Goal: Task Accomplishment & Management: Use online tool/utility

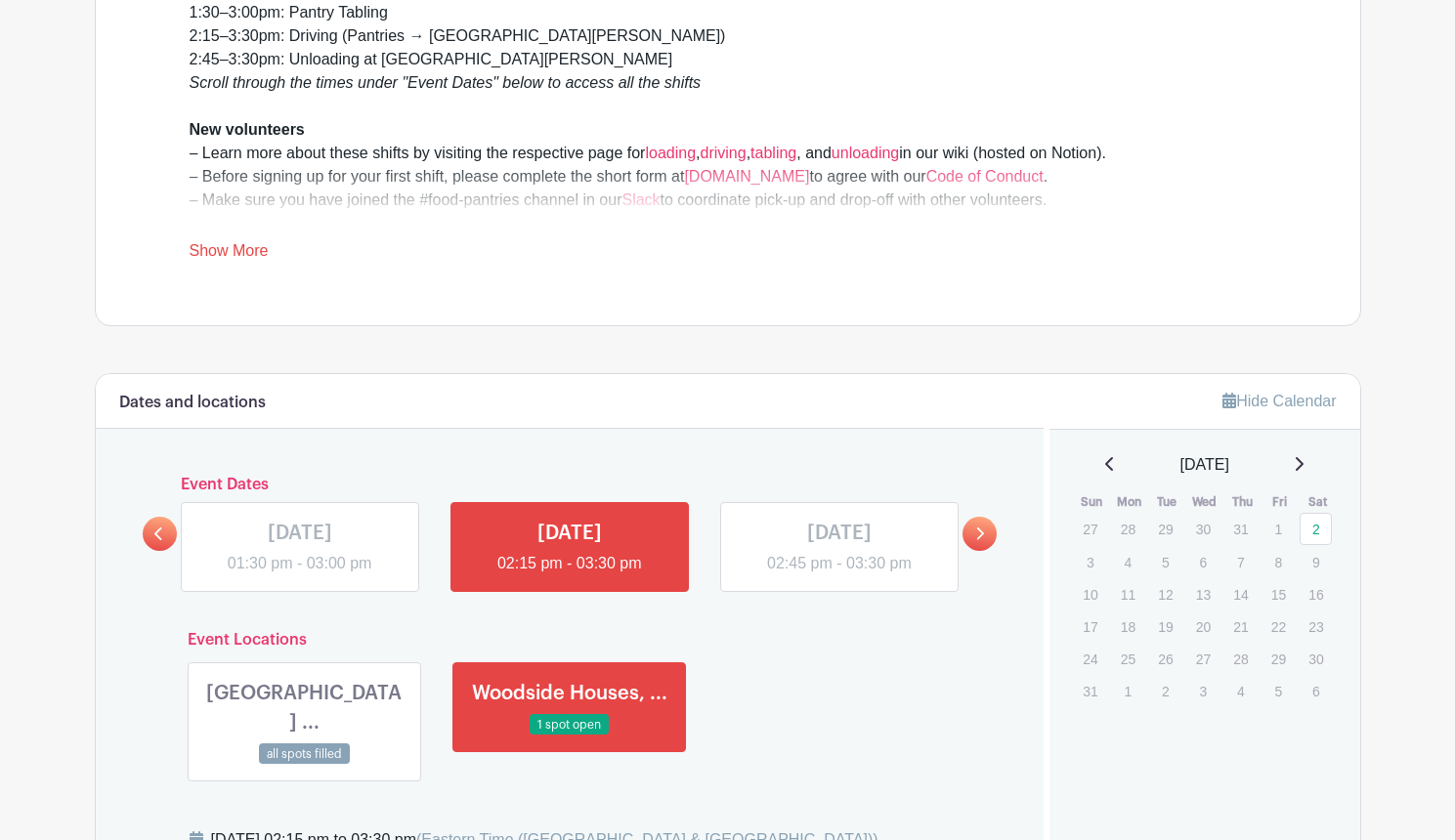
scroll to position [929, 0]
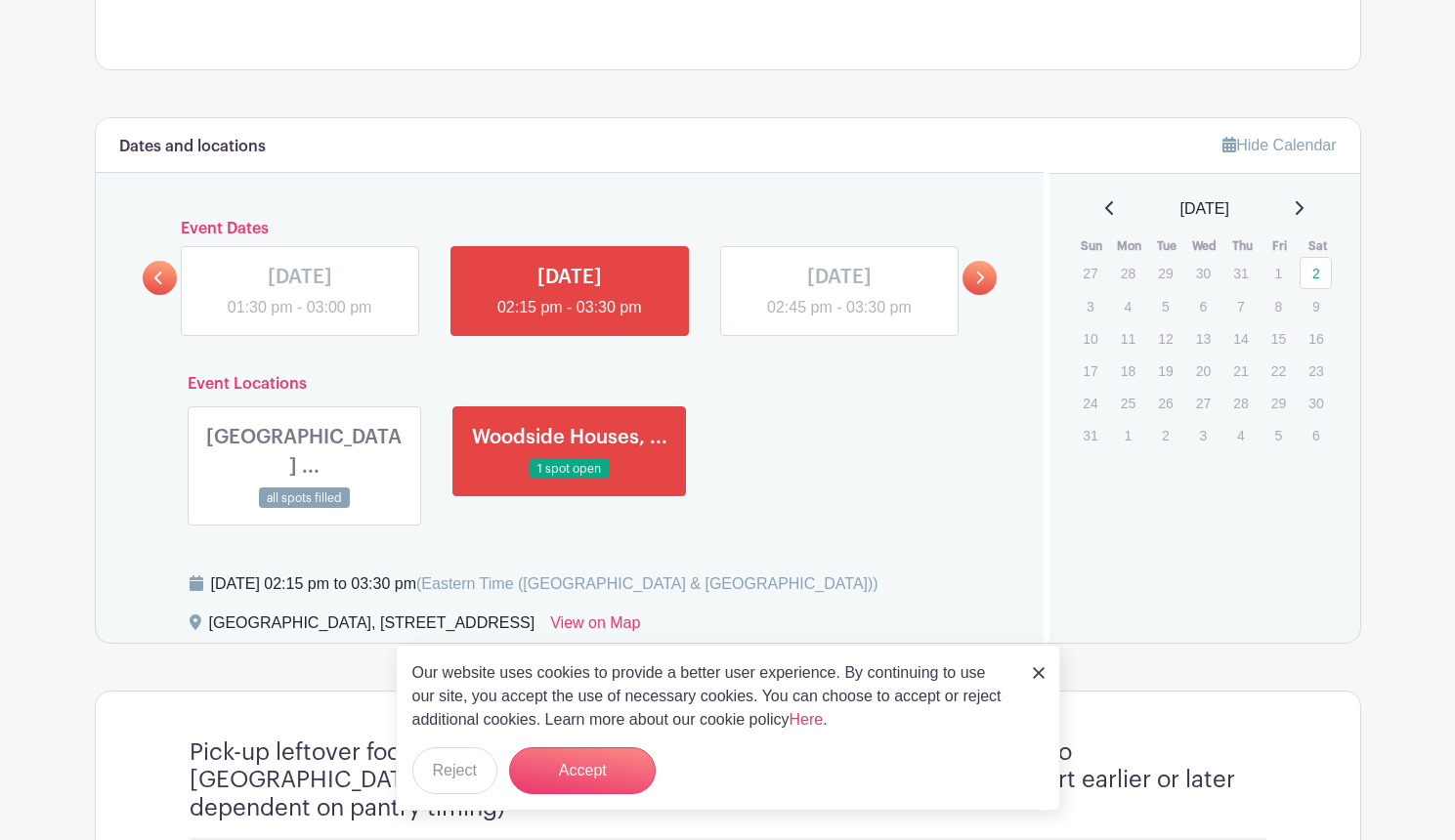
click at [988, 285] on link at bounding box center [979, 277] width 34 height 34
click at [1320, 305] on p "9" at bounding box center [1315, 306] width 32 height 30
click at [1306, 311] on p "9" at bounding box center [1315, 306] width 32 height 30
click at [1237, 317] on p "7" at bounding box center [1240, 306] width 32 height 30
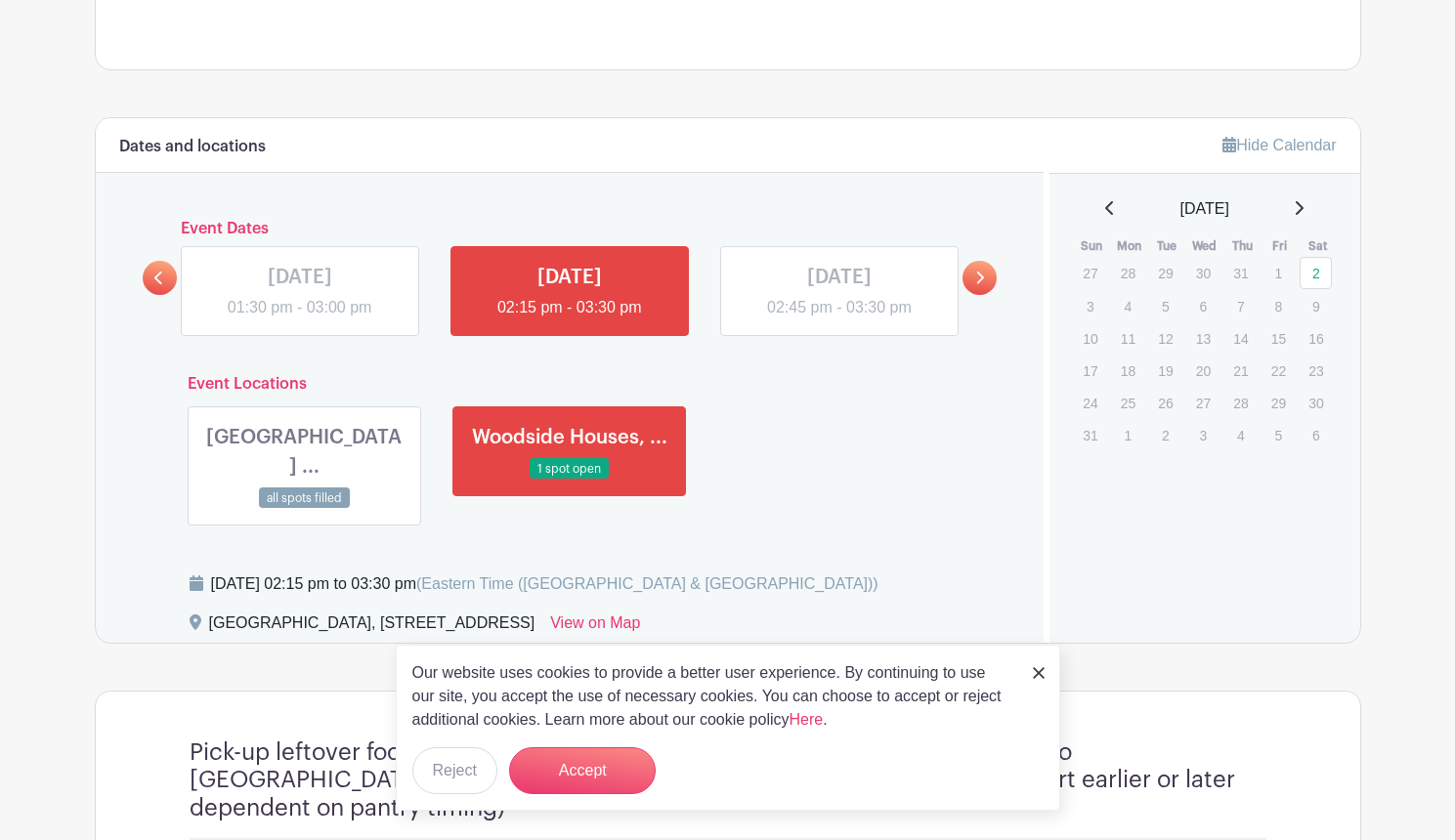
click at [1046, 672] on div "Our website uses cookies to provide a better user experience. By continuing to …" at bounding box center [728, 727] width 665 height 166
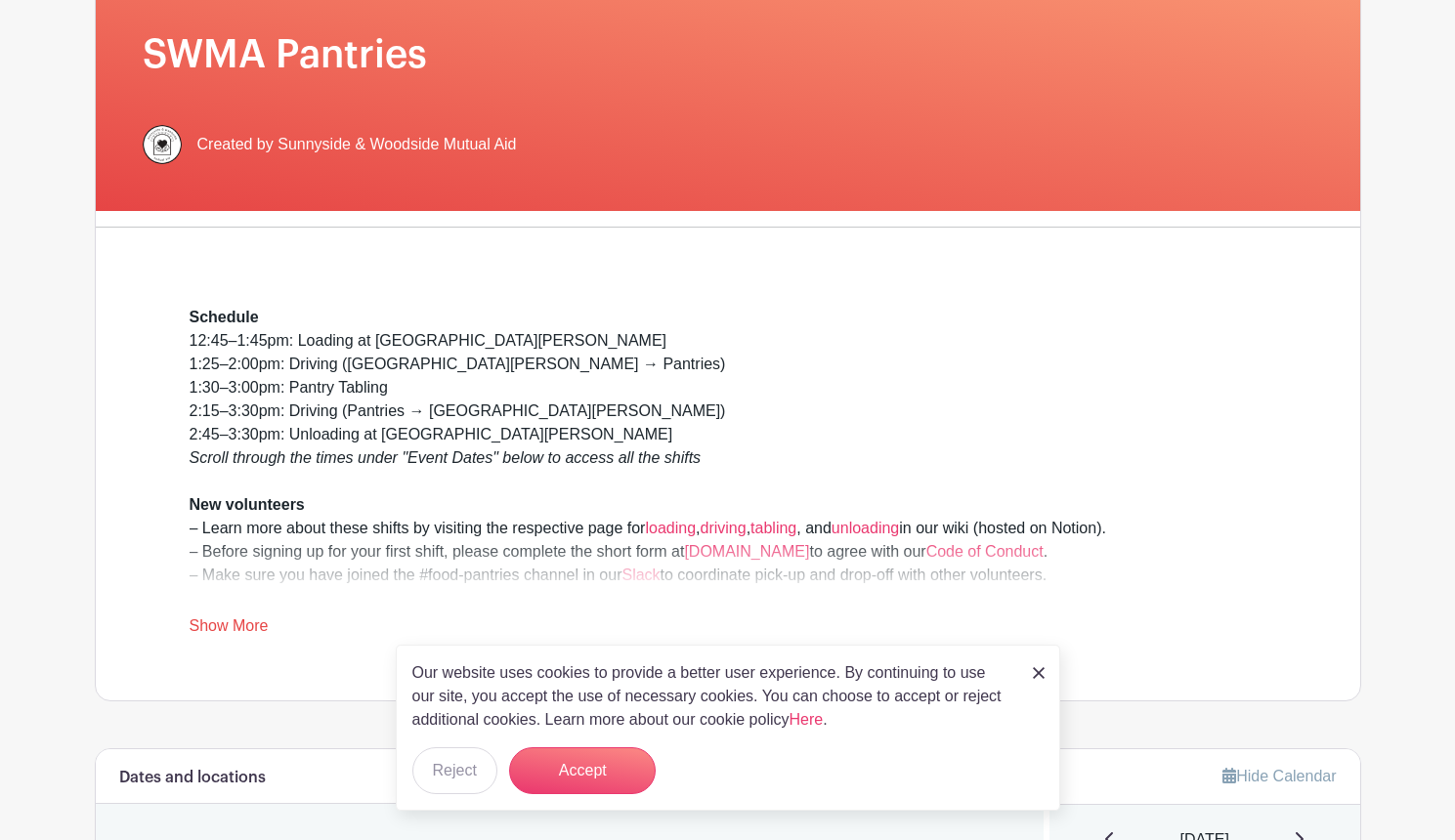
scroll to position [0, 0]
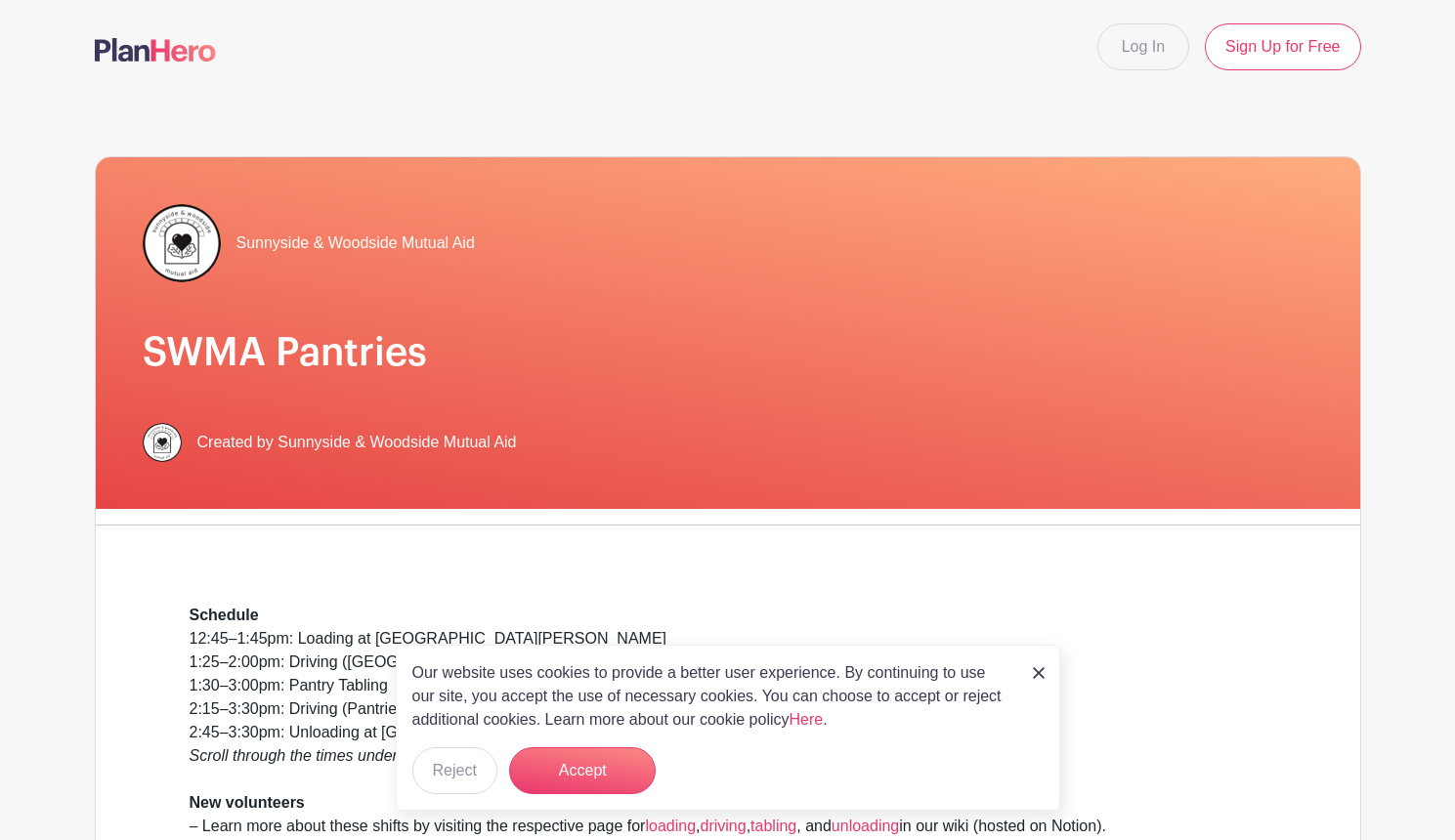
click at [255, 350] on h1 "SWMA Pantries" at bounding box center [728, 353] width 1171 height 47
click at [256, 230] on div "Sunnyside & Woodside Mutual Aid" at bounding box center [308, 243] width 332 height 78
click at [169, 247] on img at bounding box center [181, 243] width 78 height 78
click at [537, 781] on button "Accept" at bounding box center [581, 770] width 146 height 47
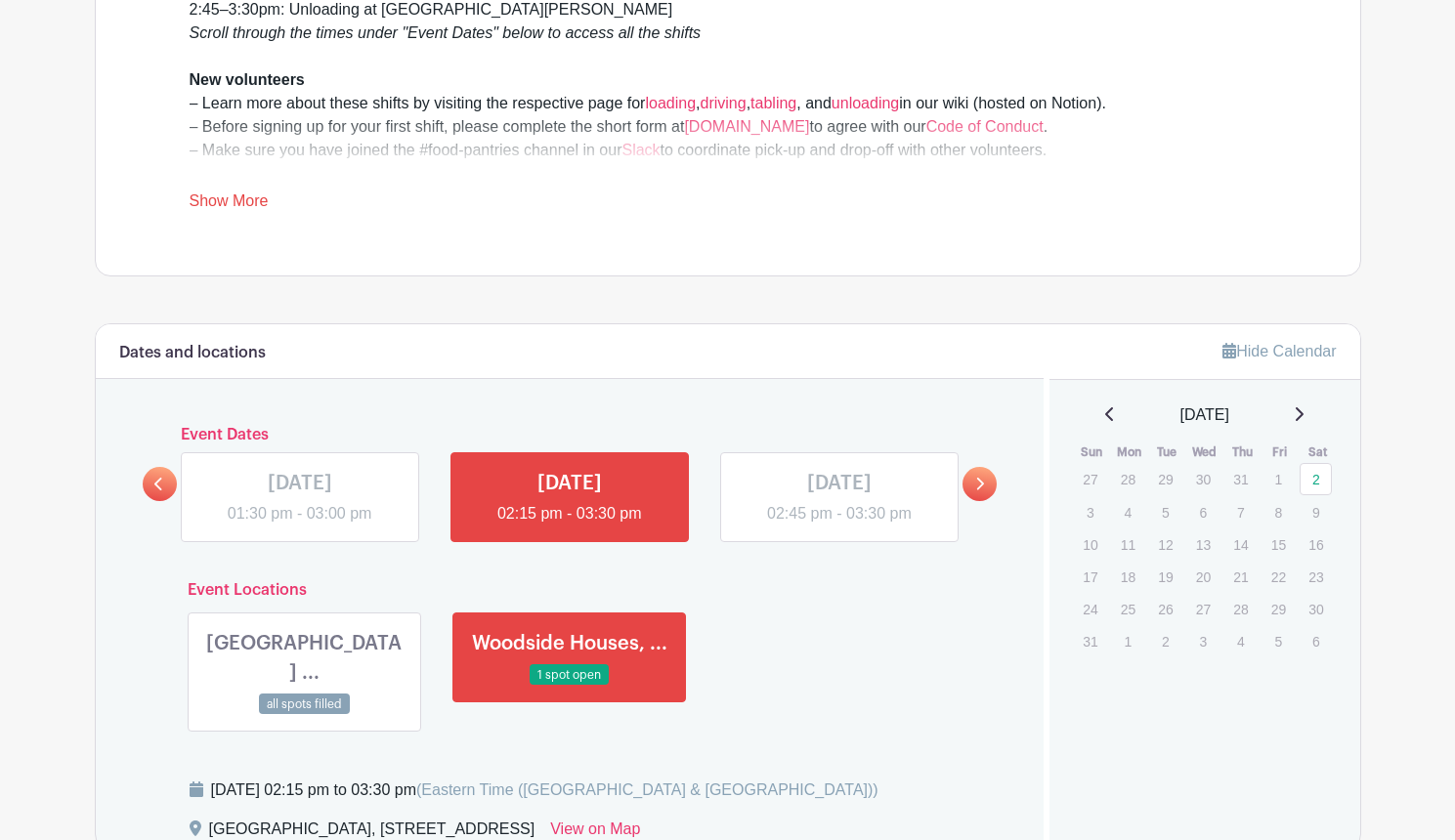
scroll to position [772, 0]
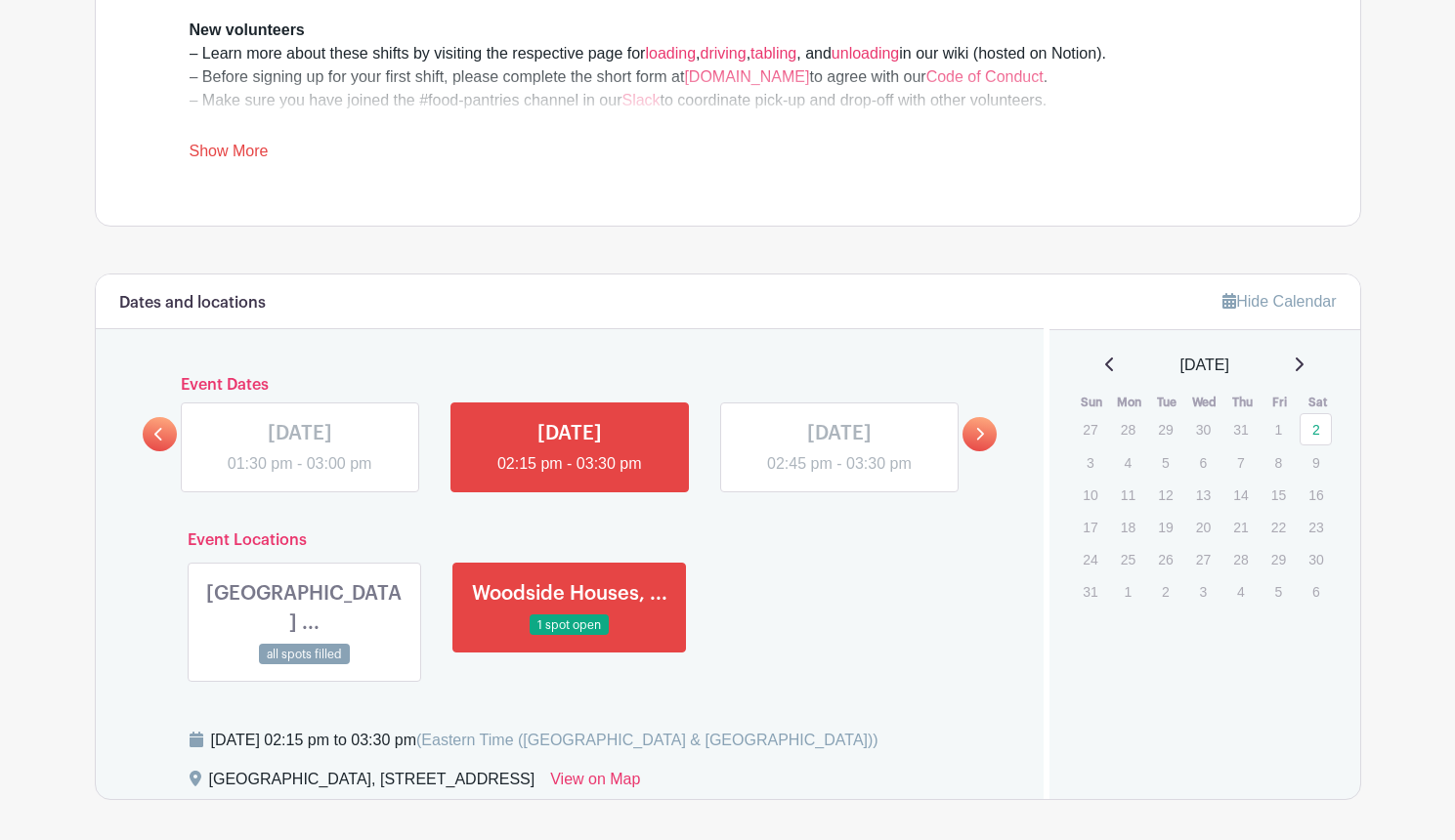
click at [1295, 493] on td "15" at bounding box center [1280, 494] width 38 height 32
click at [1327, 457] on p "9" at bounding box center [1315, 462] width 32 height 30
click at [1303, 371] on icon at bounding box center [1298, 365] width 10 height 16
click at [1107, 367] on icon at bounding box center [1110, 365] width 10 height 16
click at [1107, 367] on div "September 2025" at bounding box center [1204, 366] width 264 height 24
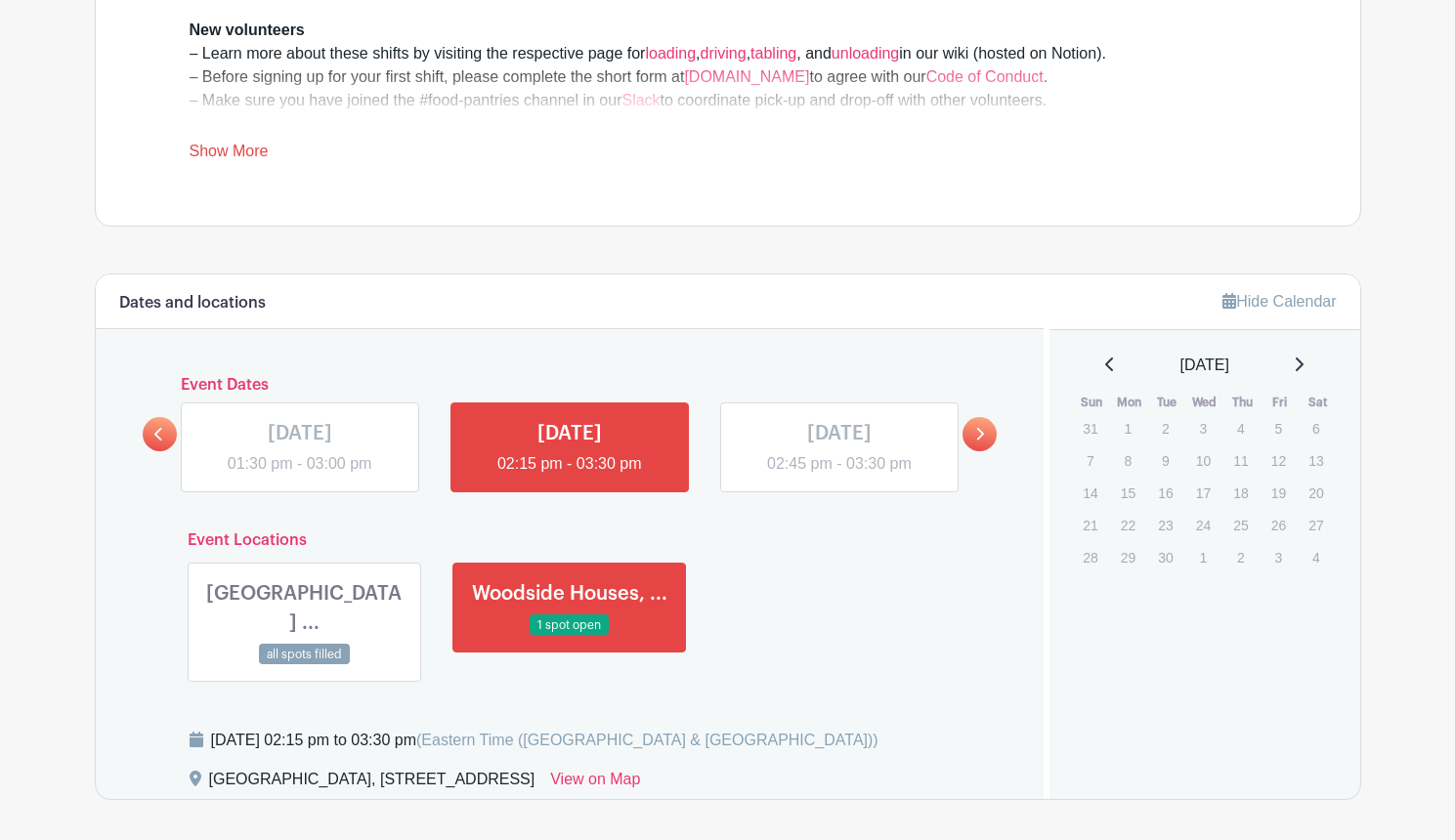
click at [987, 428] on link at bounding box center [979, 434] width 34 height 34
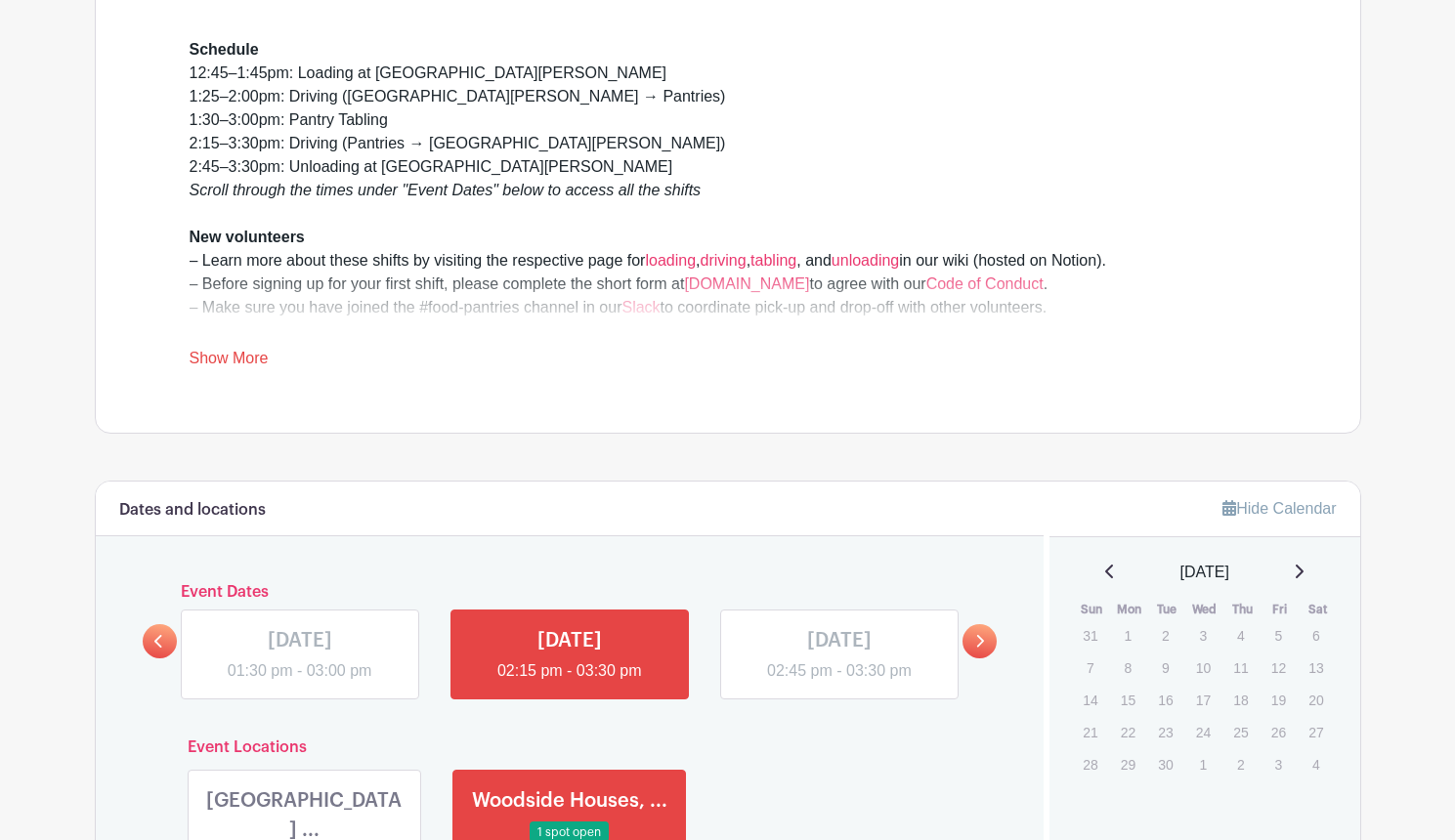
scroll to position [0, 0]
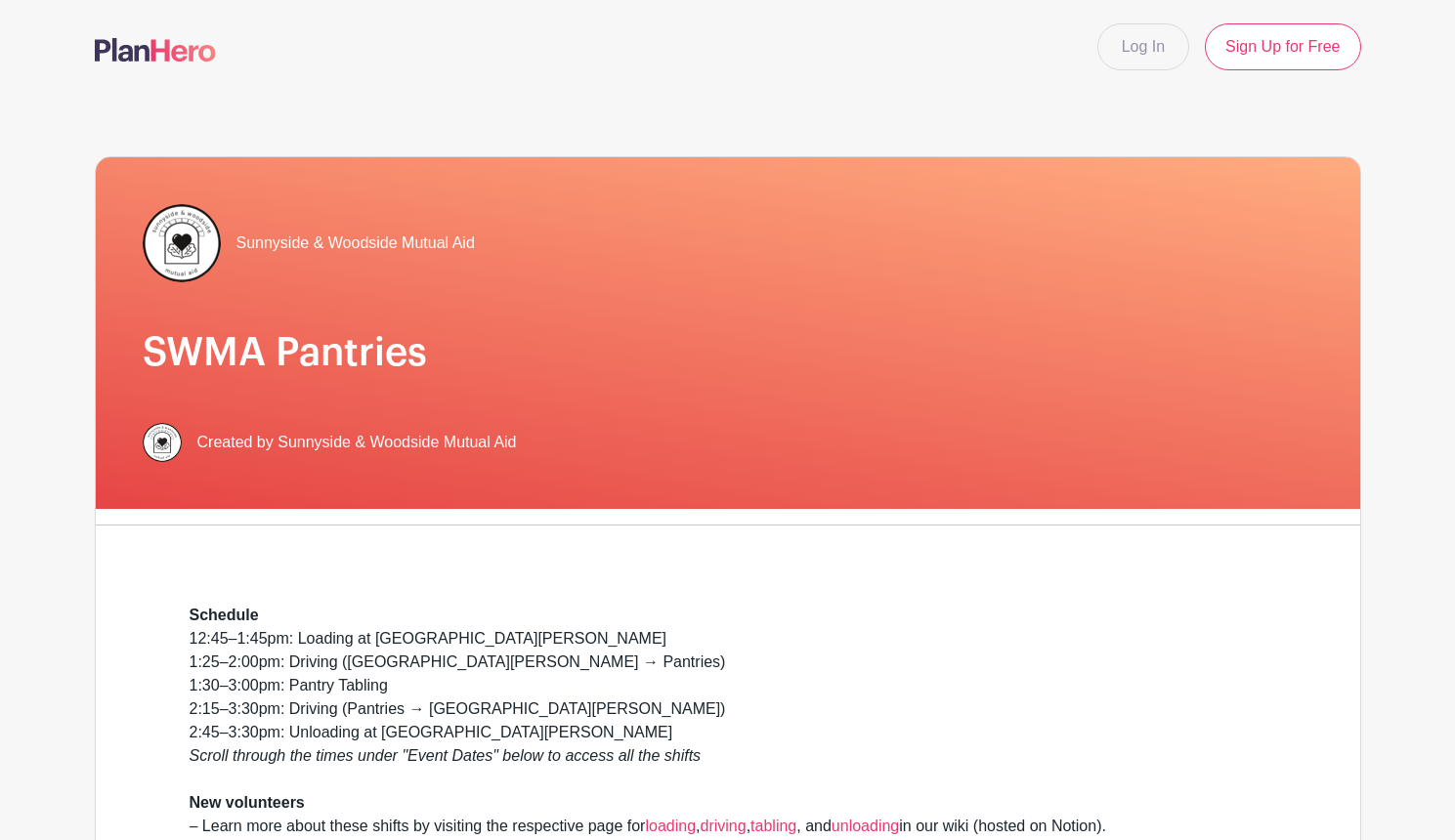
click at [322, 355] on h1 "SWMA Pantries" at bounding box center [728, 353] width 1171 height 47
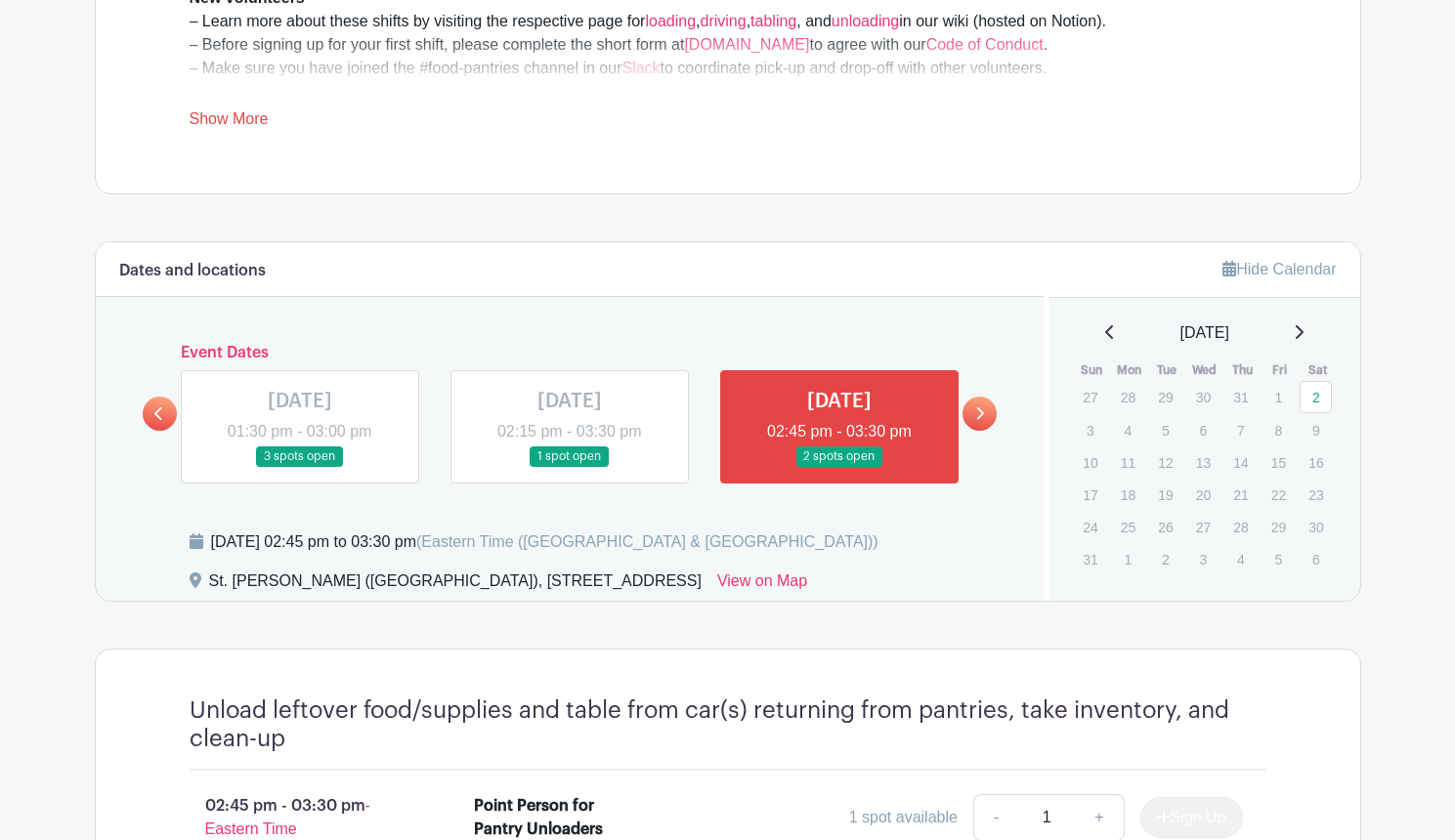
scroll to position [921, 0]
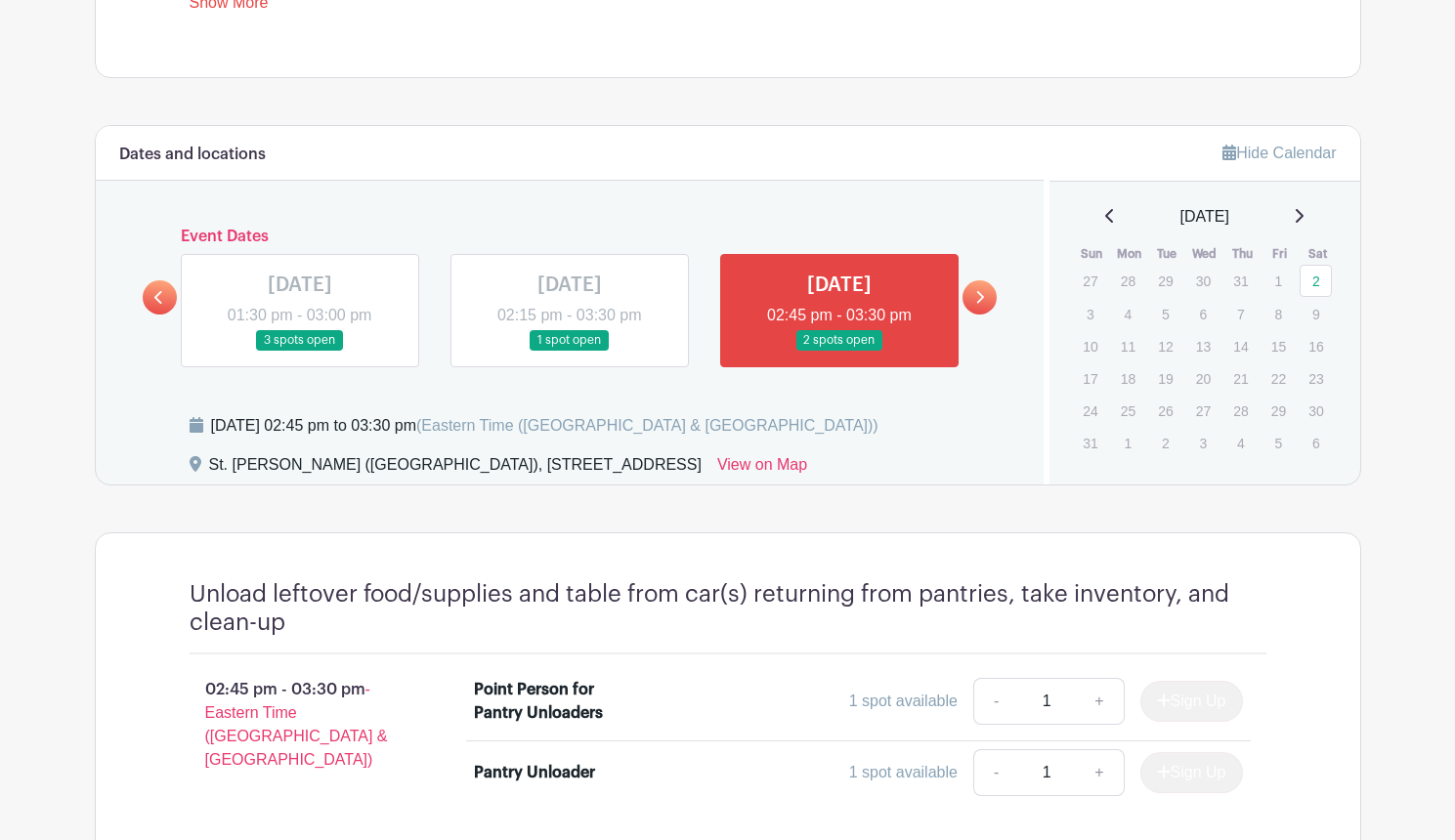
click at [994, 302] on link at bounding box center [979, 297] width 34 height 34
click at [982, 302] on icon at bounding box center [979, 297] width 9 height 15
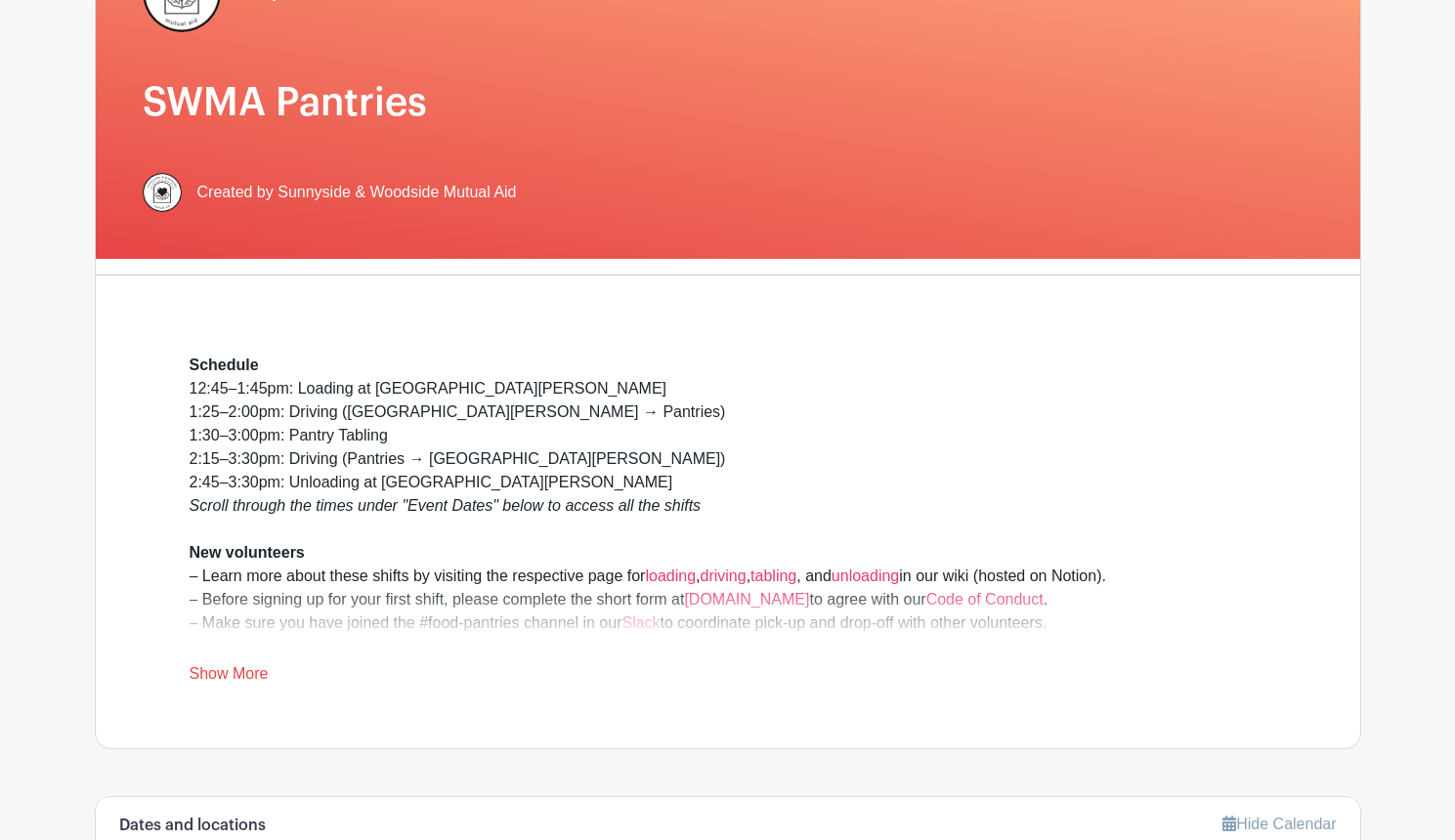
scroll to position [0, 0]
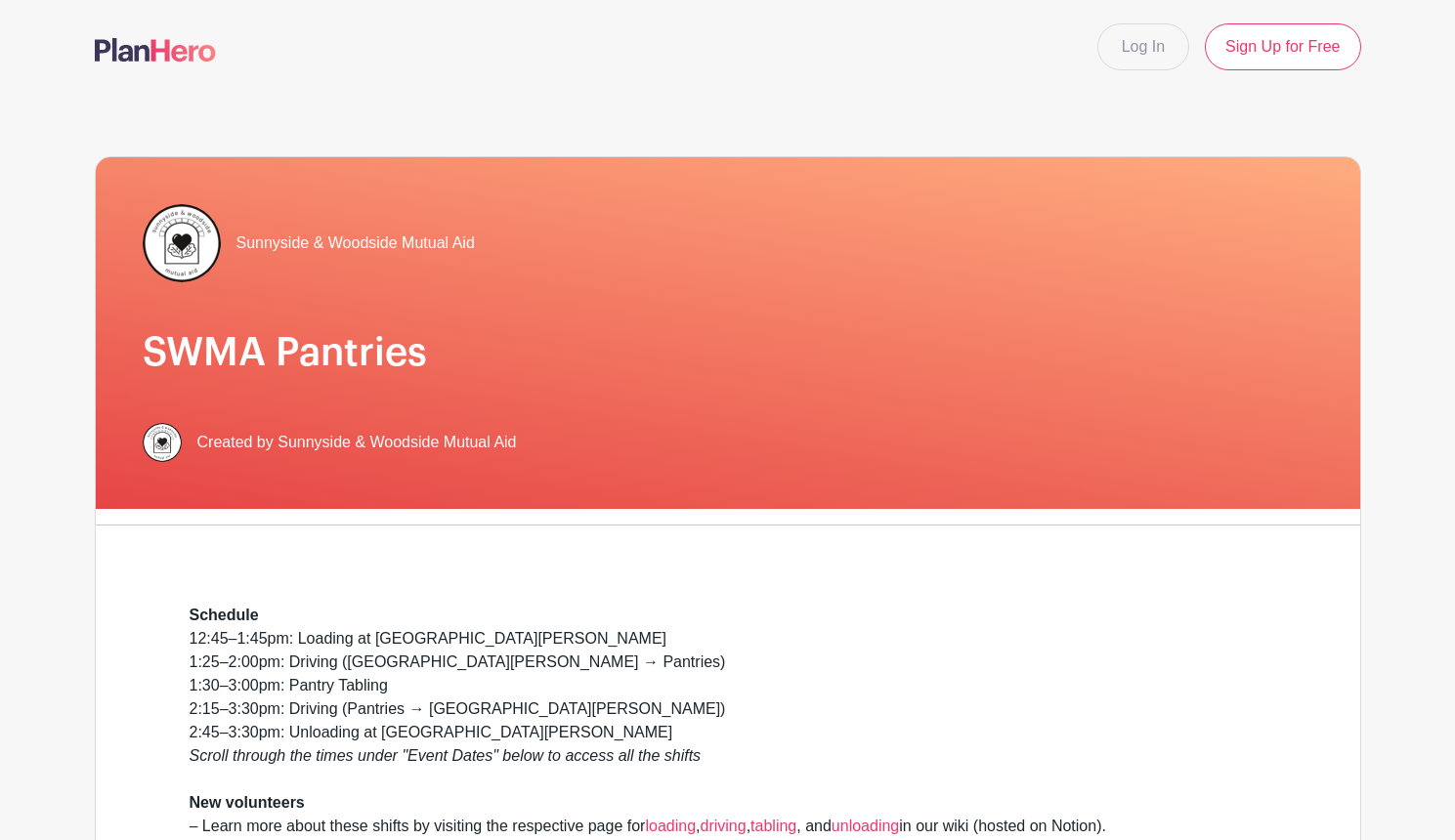
click at [213, 372] on h1 "SWMA Pantries" at bounding box center [728, 353] width 1171 height 47
click at [152, 52] on img at bounding box center [156, 50] width 122 height 24
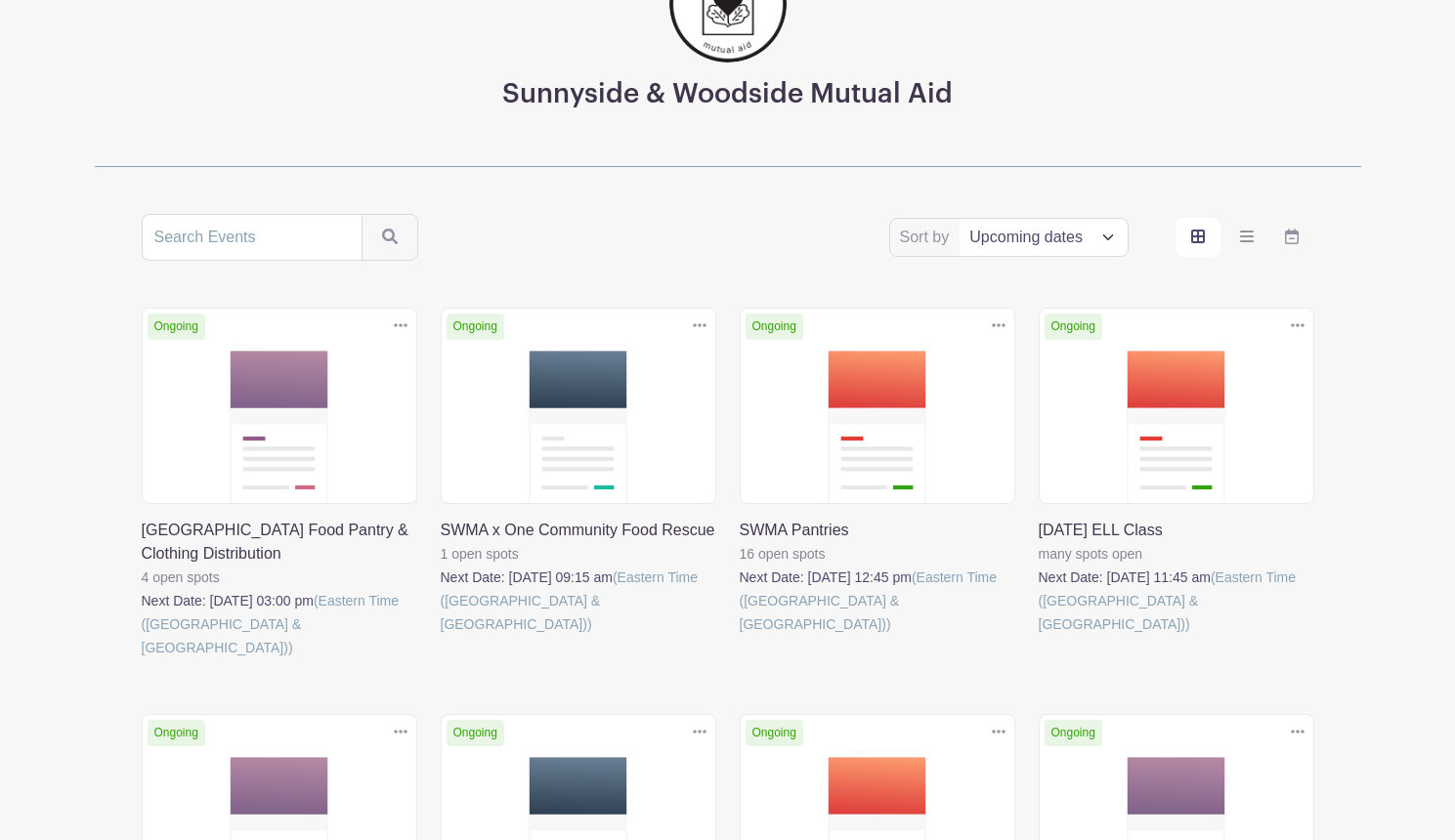
scroll to position [210, 0]
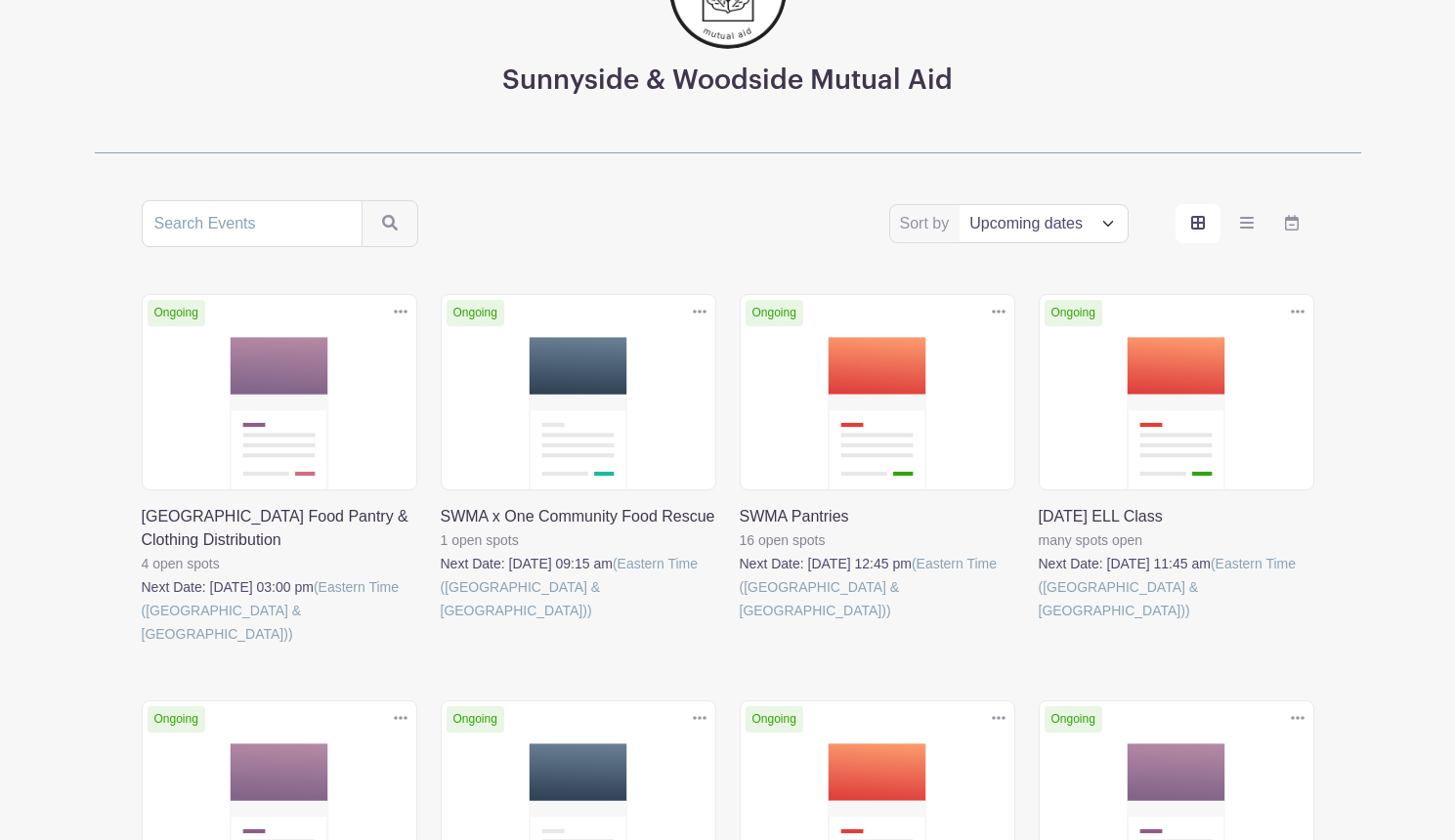
click at [739, 622] on link at bounding box center [739, 622] width 0 height 0
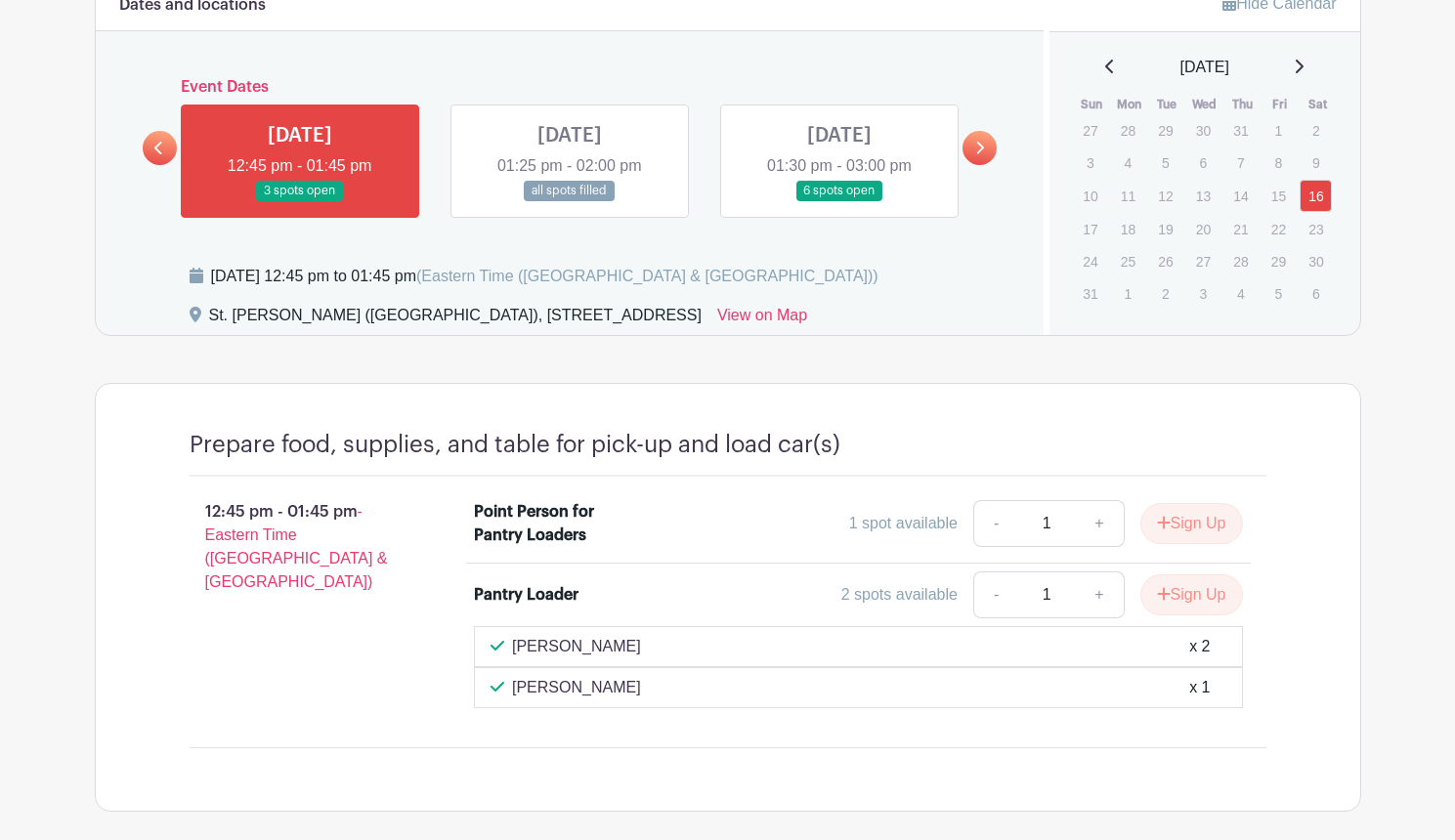
scroll to position [1075, 0]
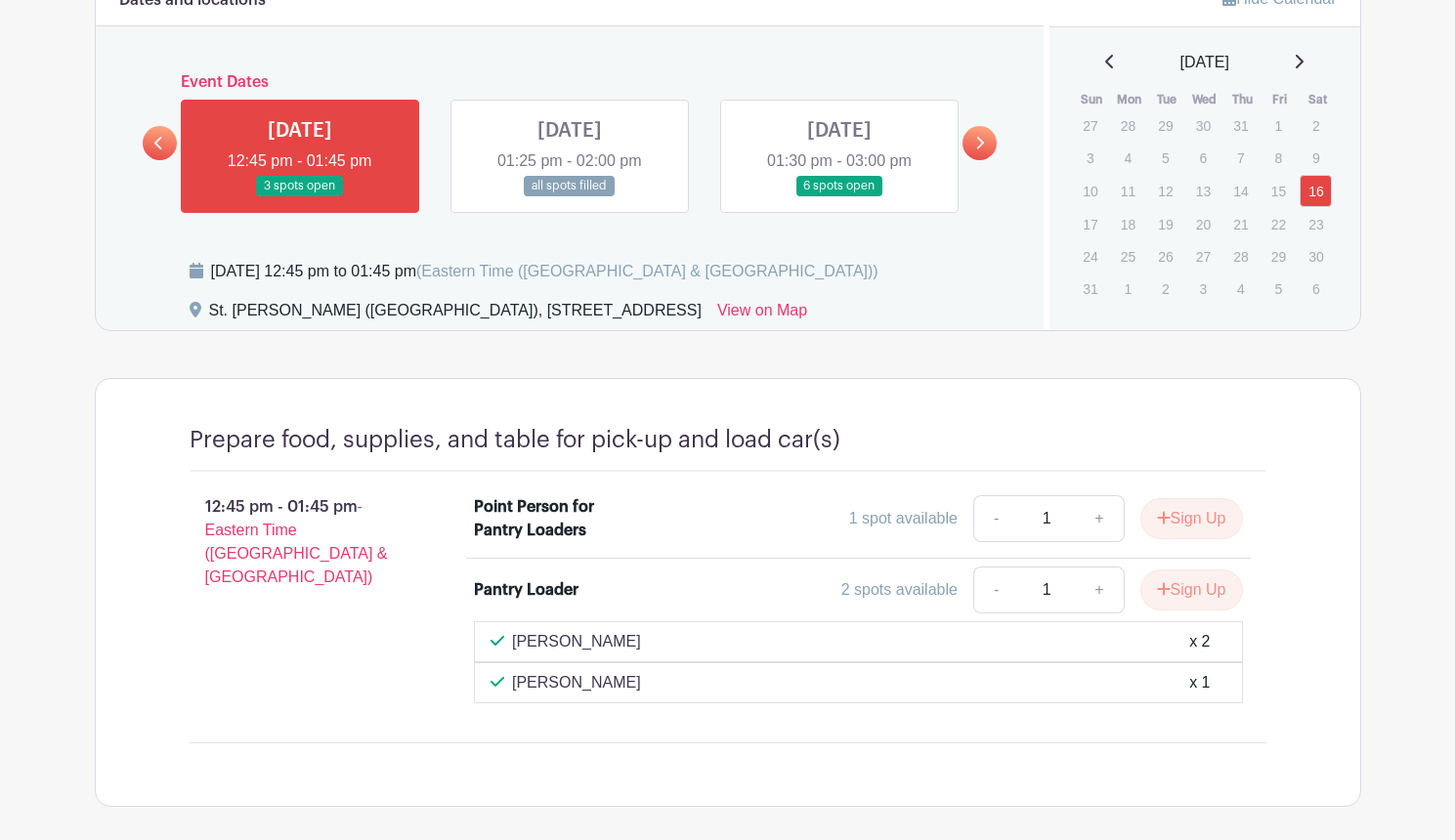
click at [570, 196] on link at bounding box center [570, 196] width 0 height 0
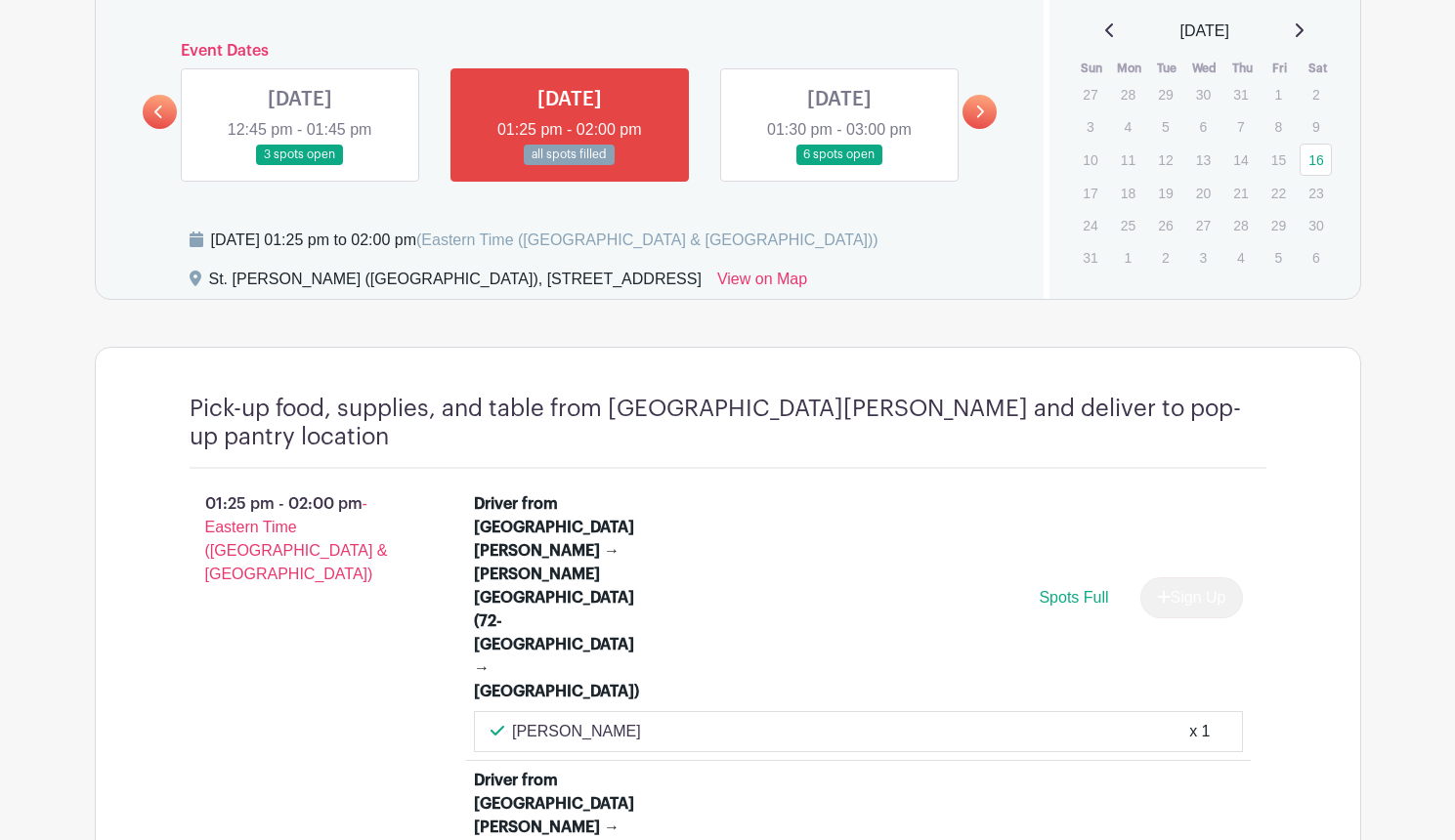
scroll to position [711, 0]
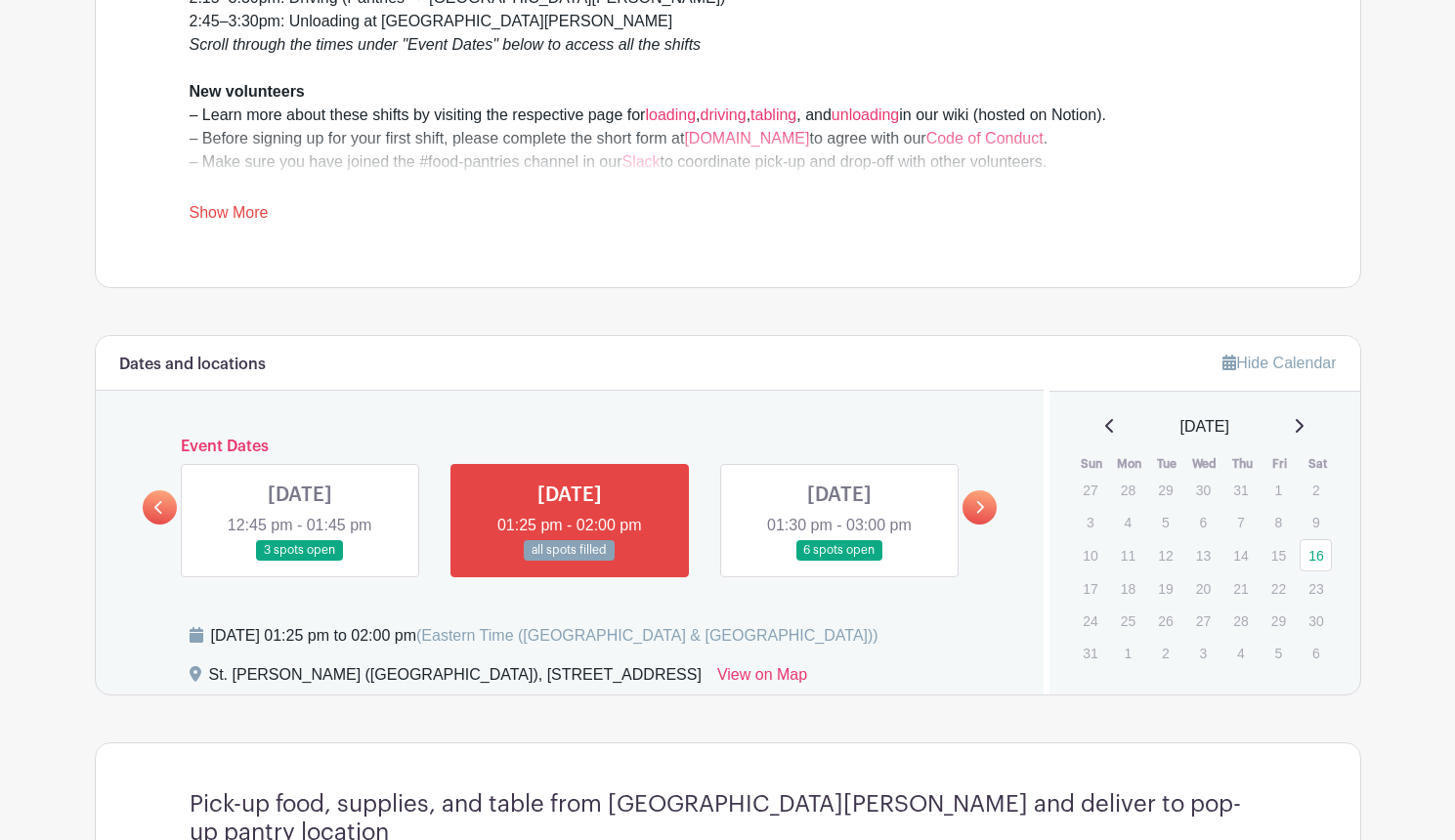
click at [300, 561] on link at bounding box center [300, 561] width 0 height 0
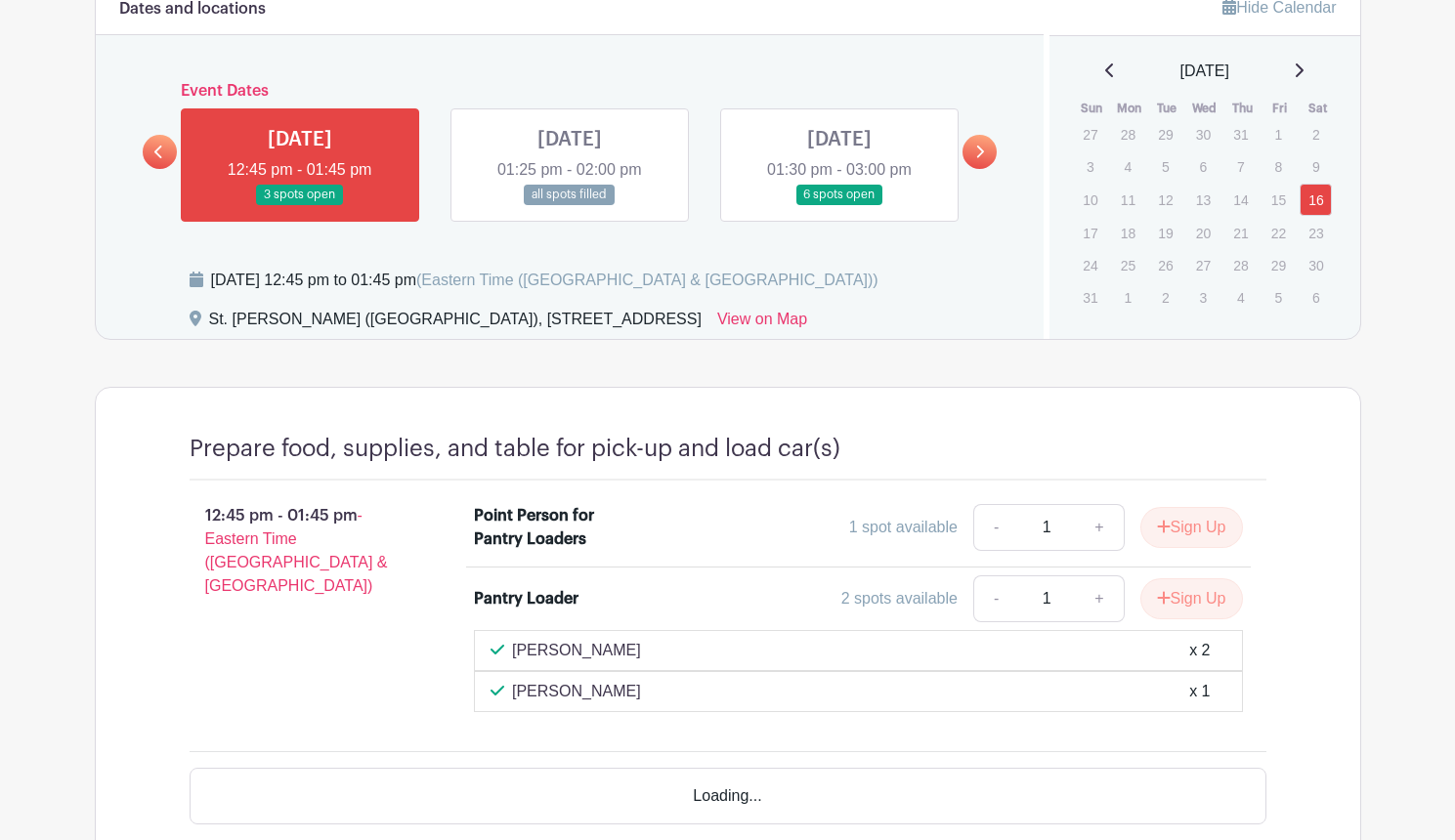
scroll to position [1165, 0]
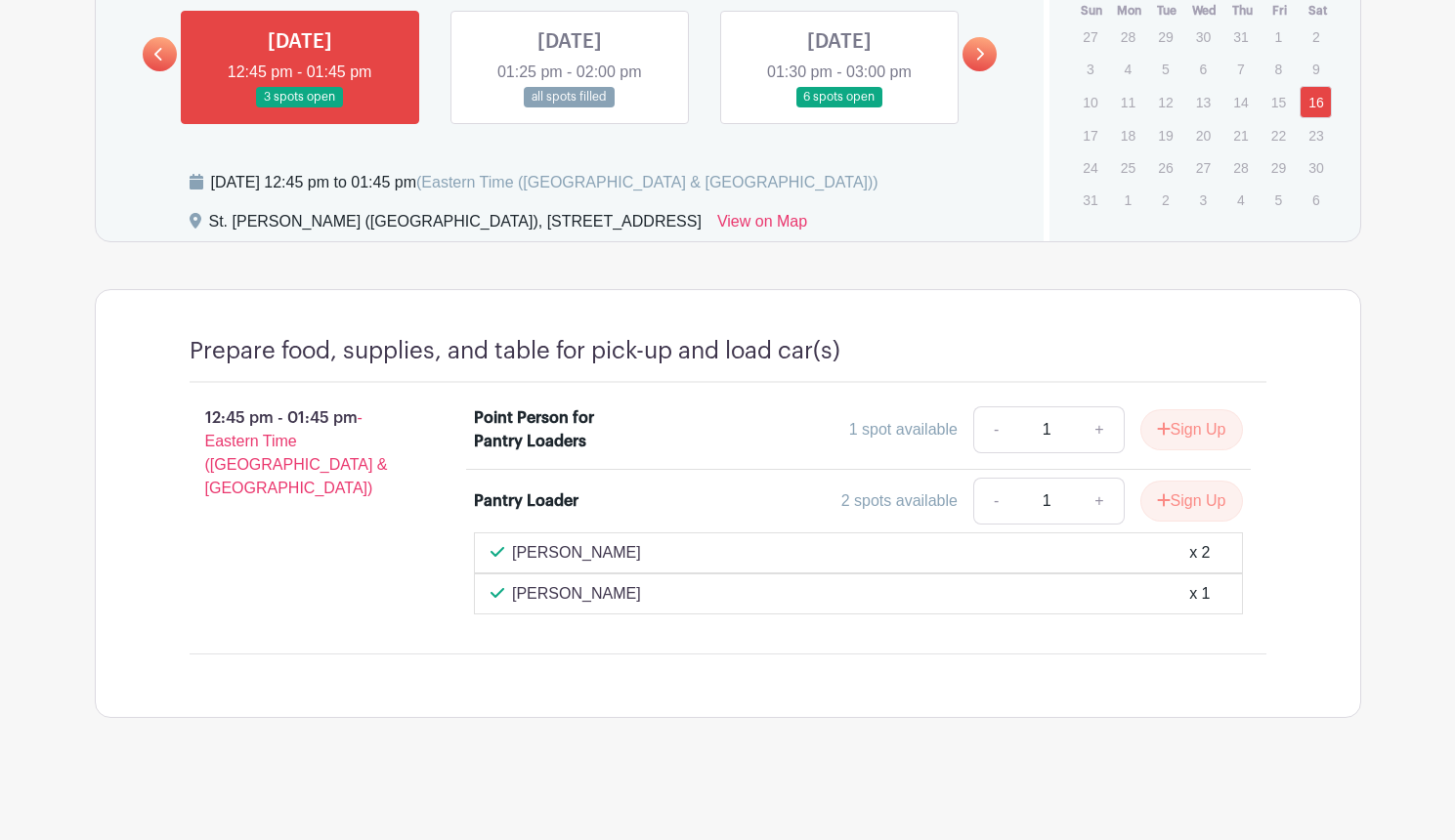
click at [839, 108] on link at bounding box center [839, 108] width 0 height 0
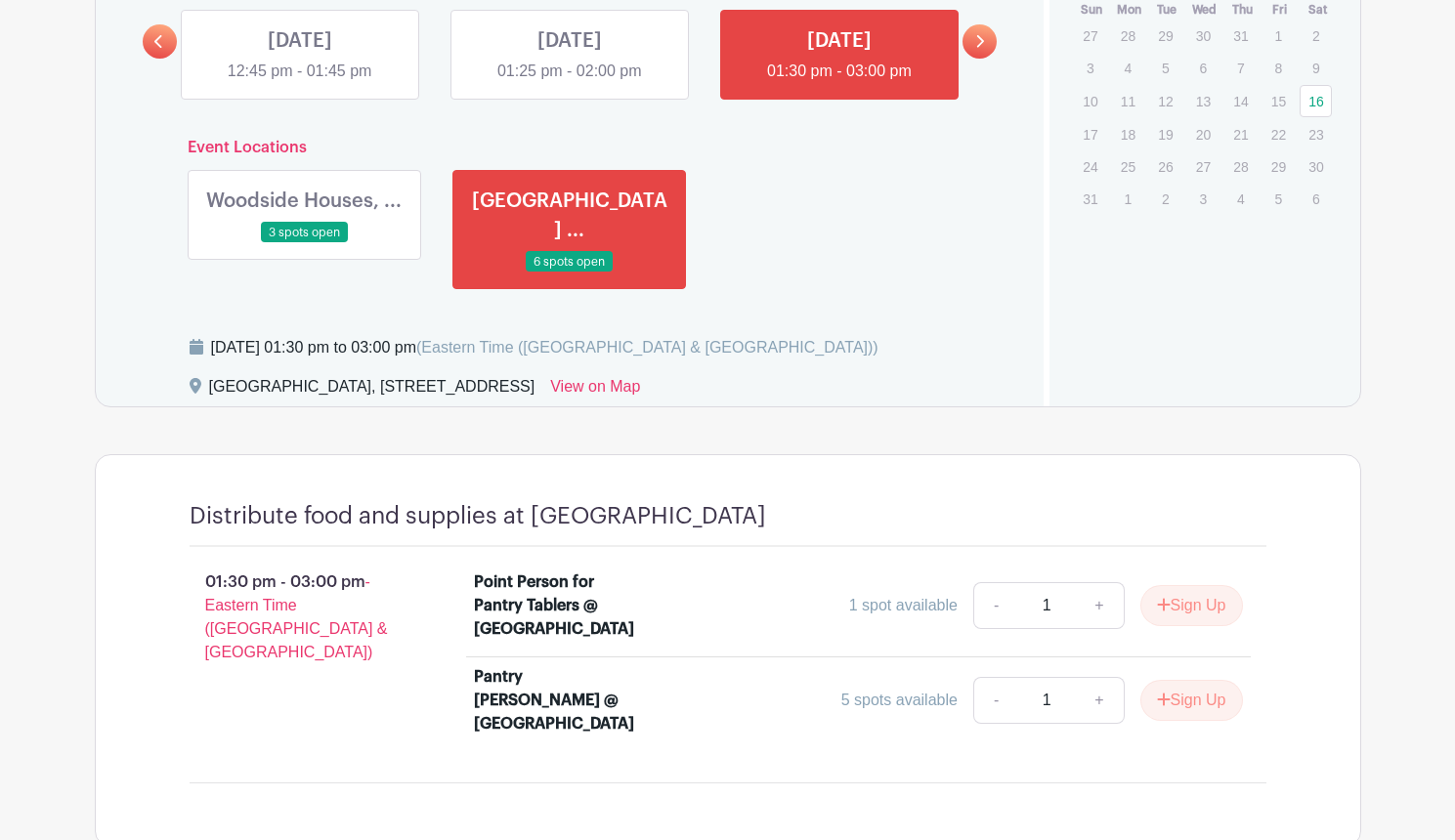
click at [300, 83] on link at bounding box center [300, 83] width 0 height 0
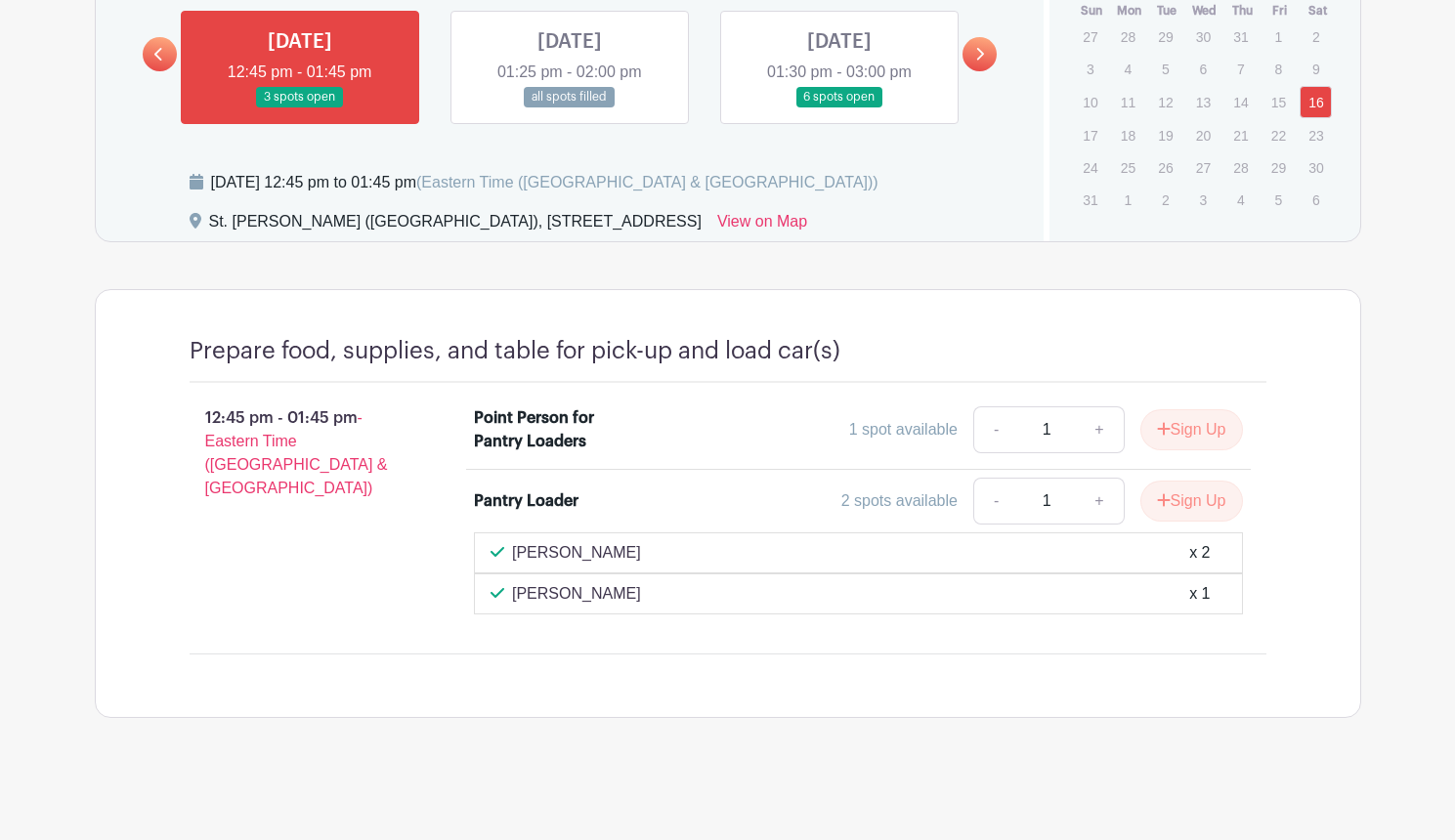
click at [570, 108] on link at bounding box center [570, 108] width 0 height 0
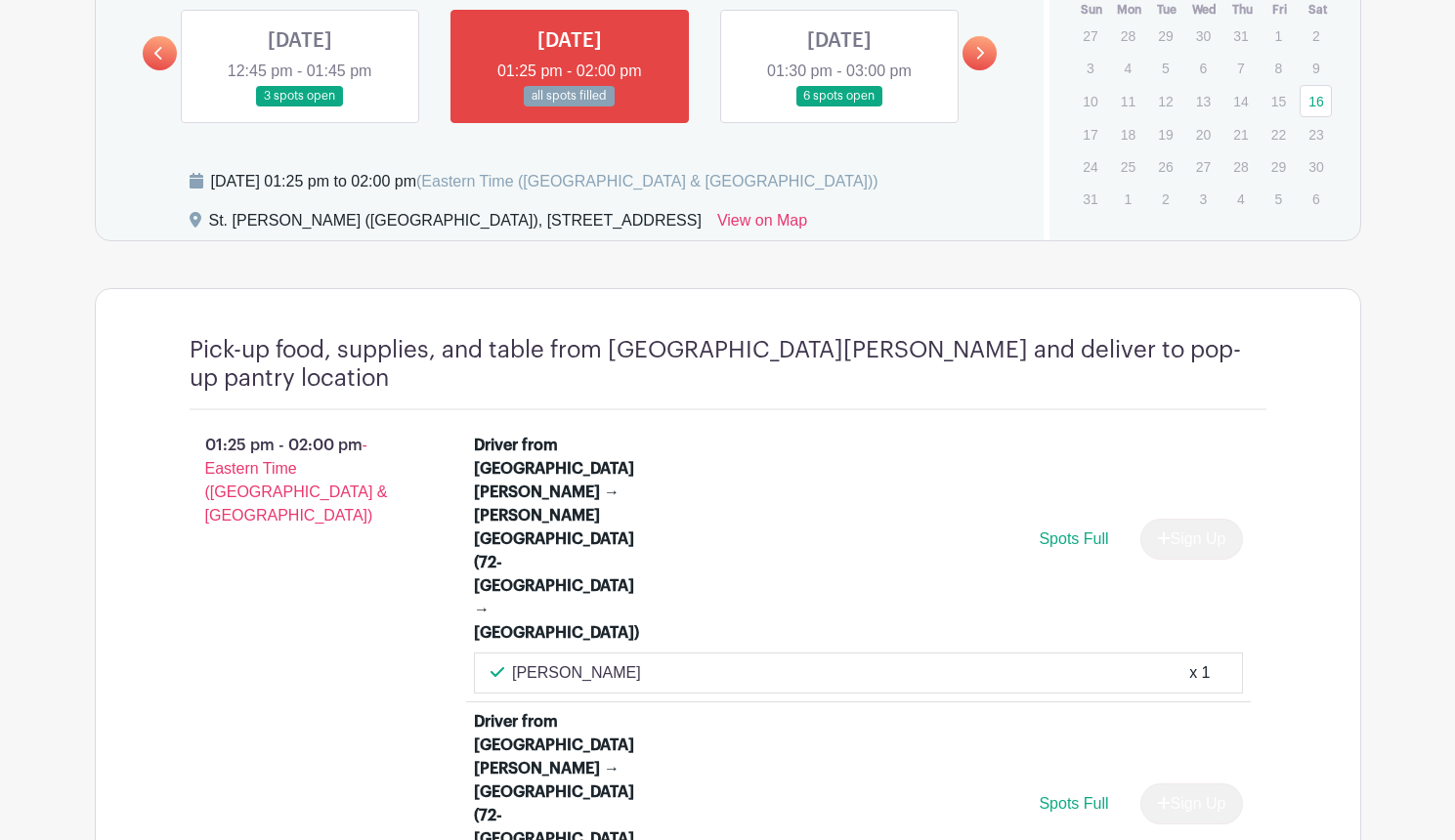
click at [300, 107] on link at bounding box center [300, 107] width 0 height 0
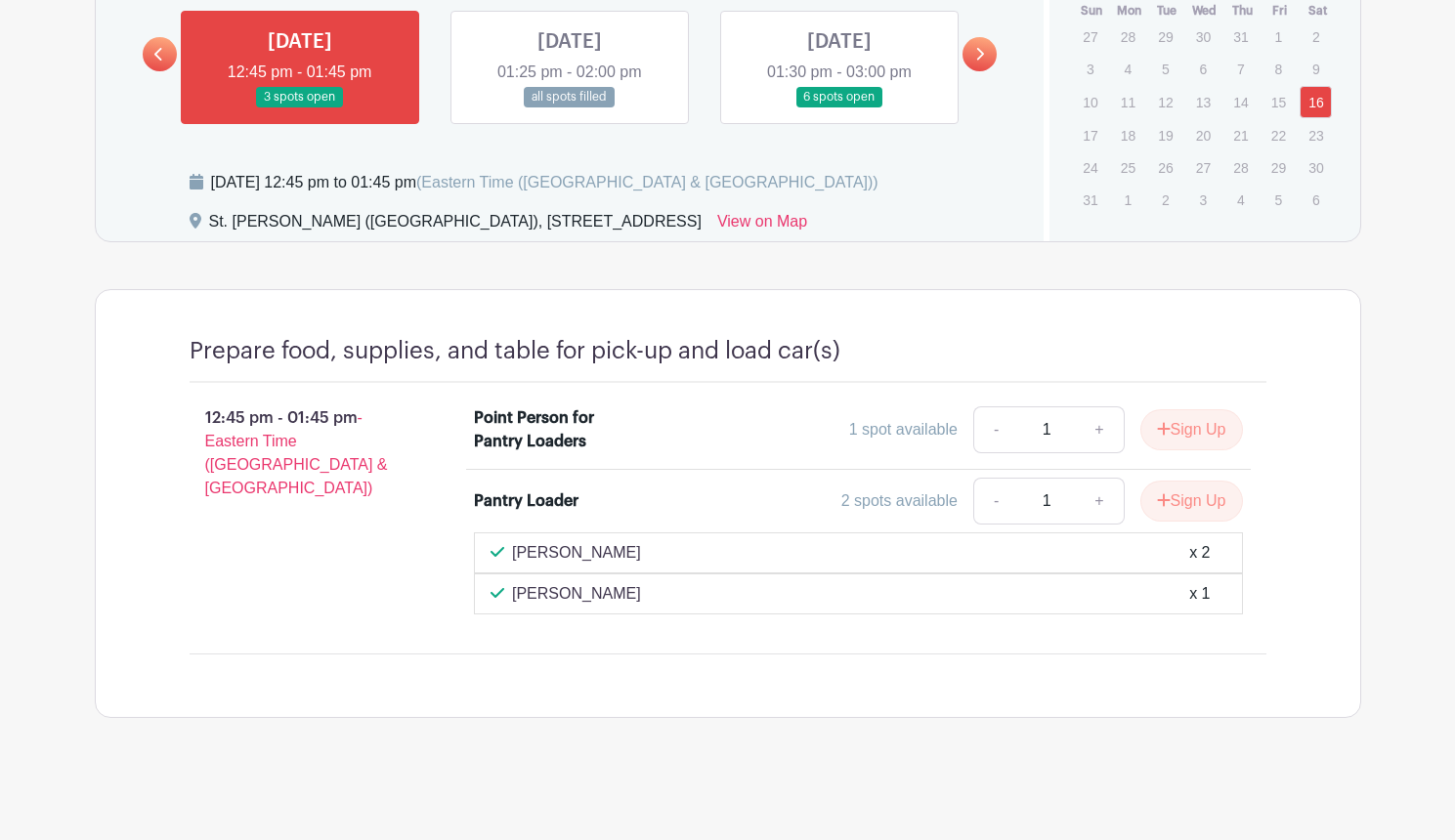
click at [570, 108] on link at bounding box center [570, 108] width 0 height 0
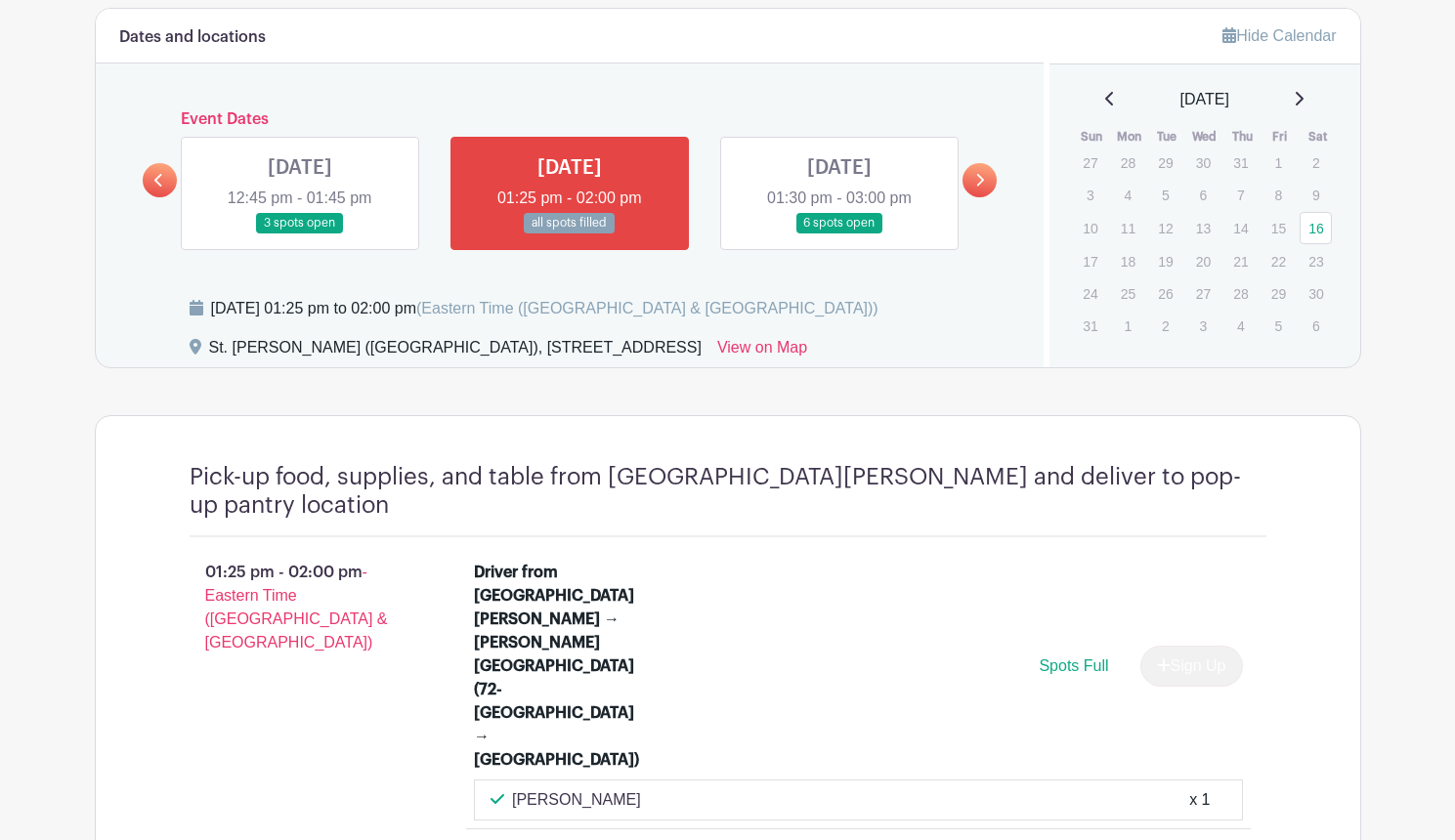
scroll to position [1032, 0]
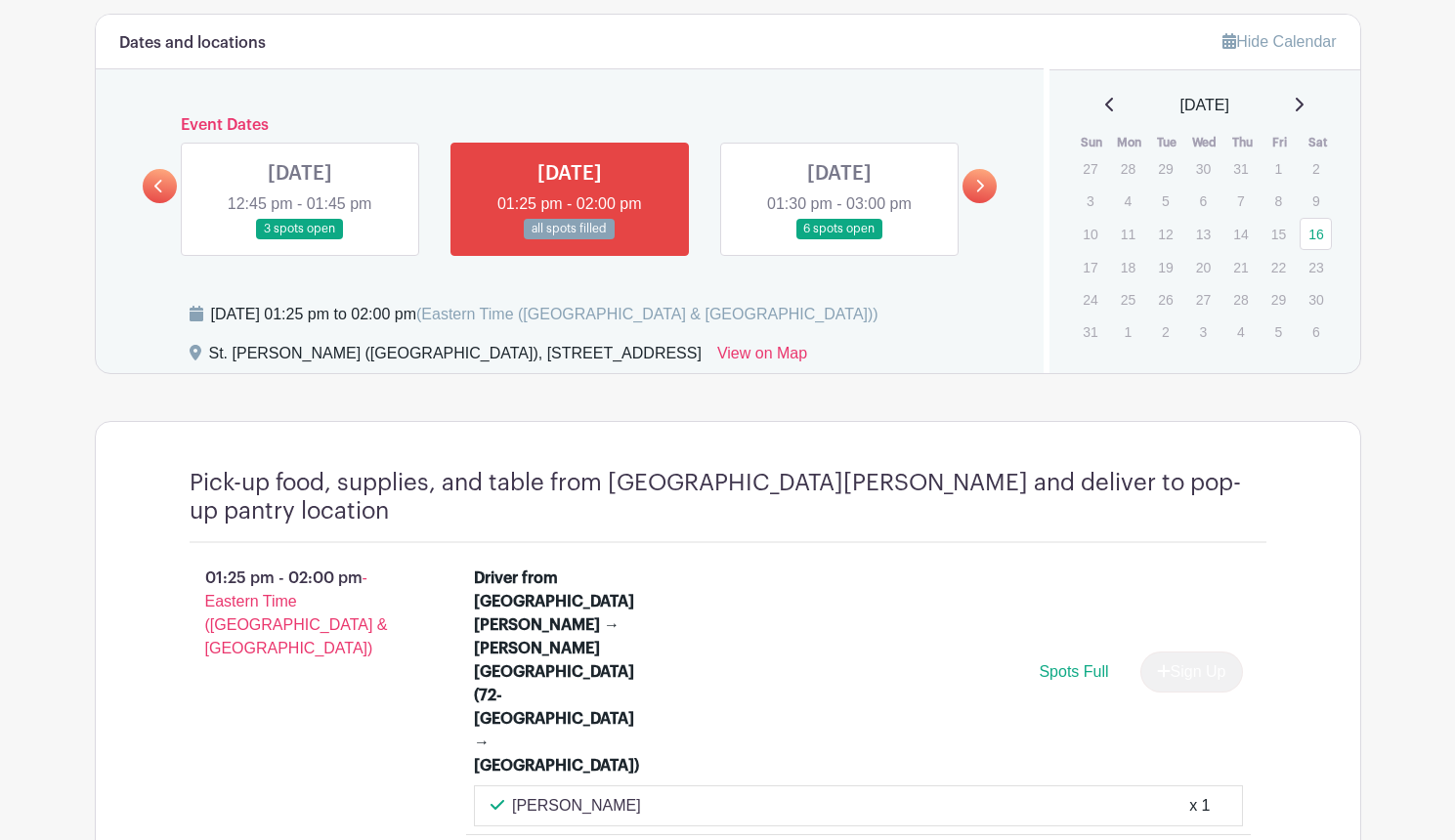
click at [982, 189] on icon at bounding box center [981, 185] width 8 height 13
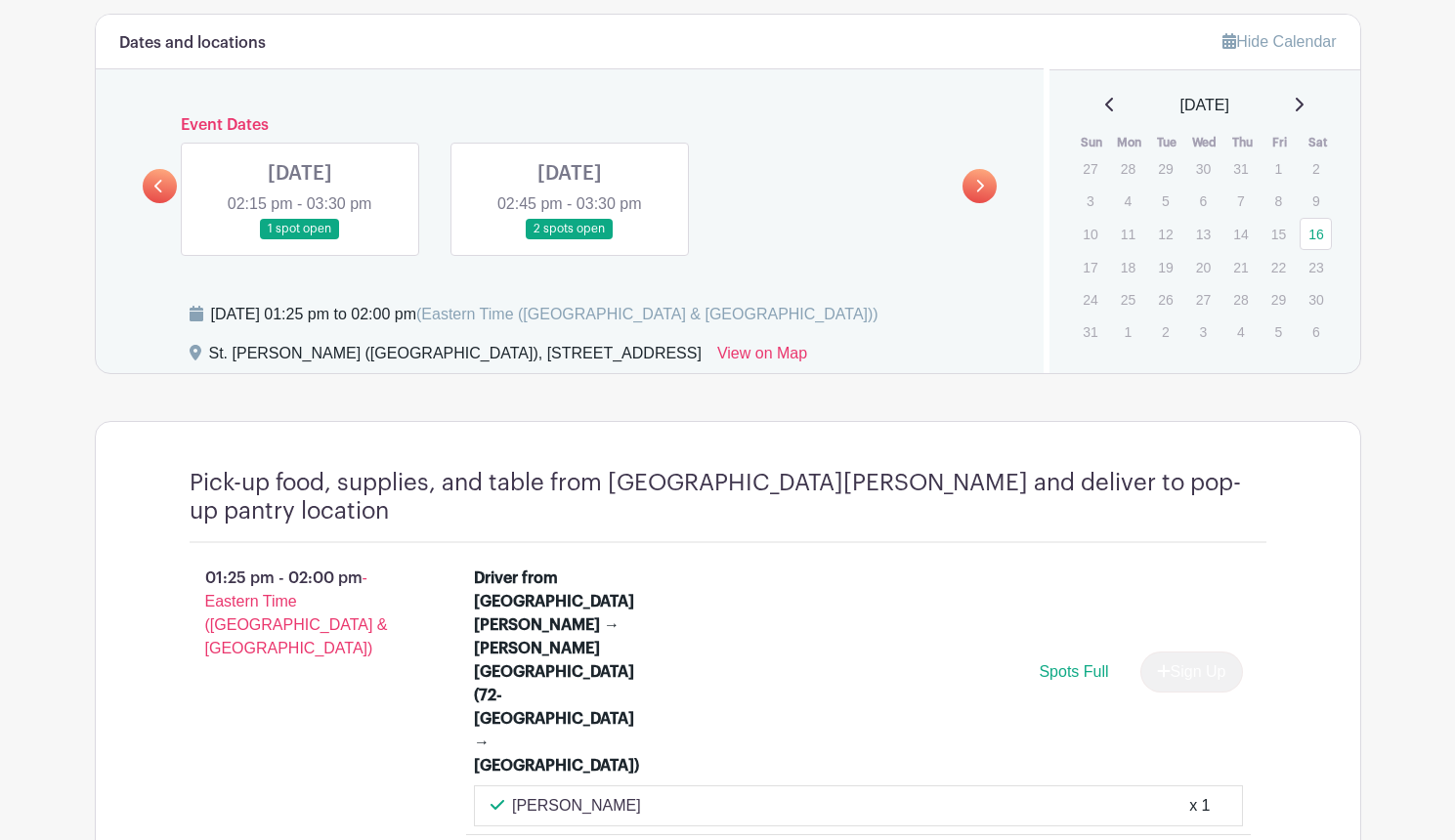
click at [982, 189] on icon at bounding box center [981, 185] width 8 height 13
click at [300, 239] on link at bounding box center [300, 239] width 0 height 0
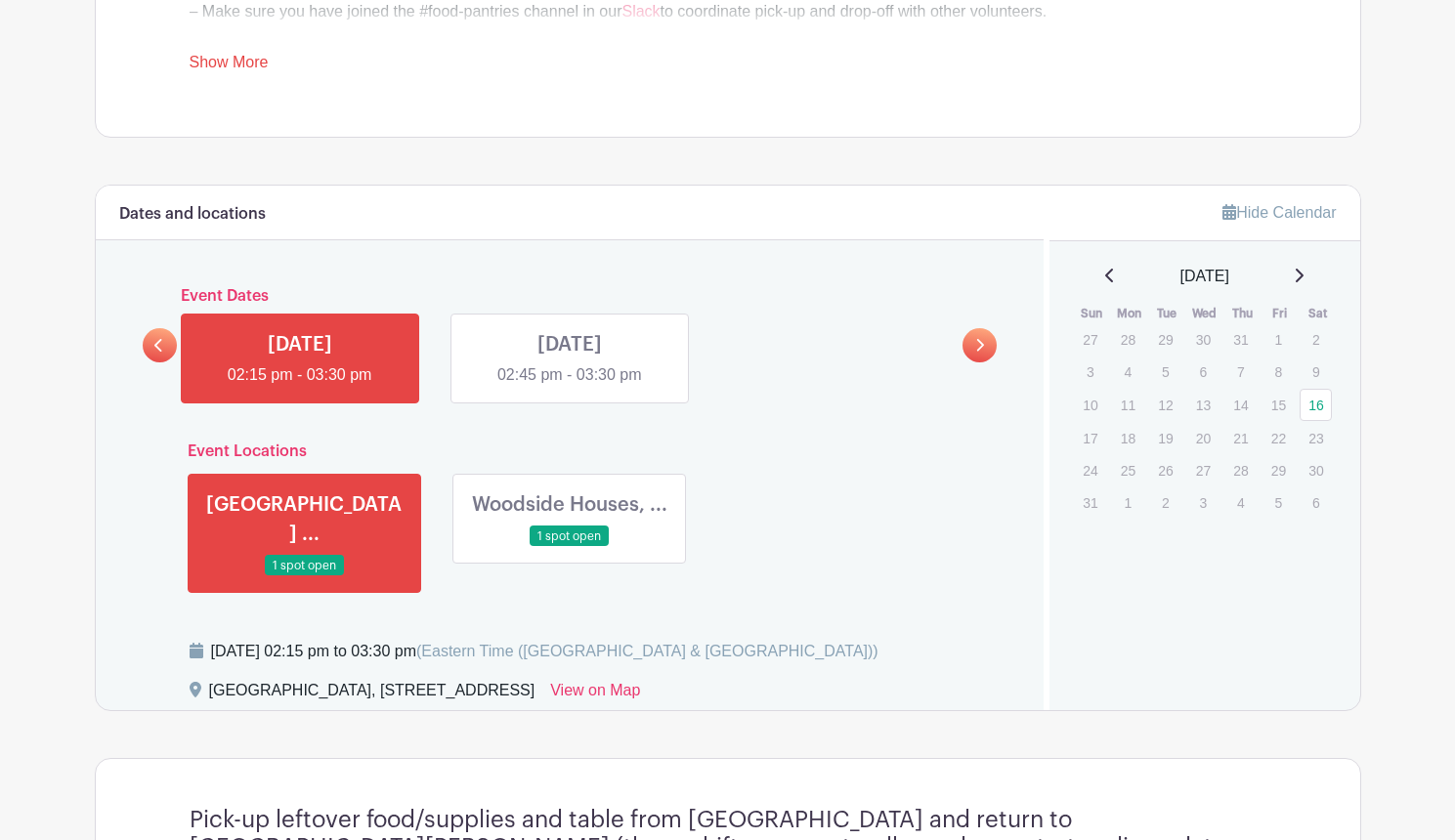
scroll to position [776, 0]
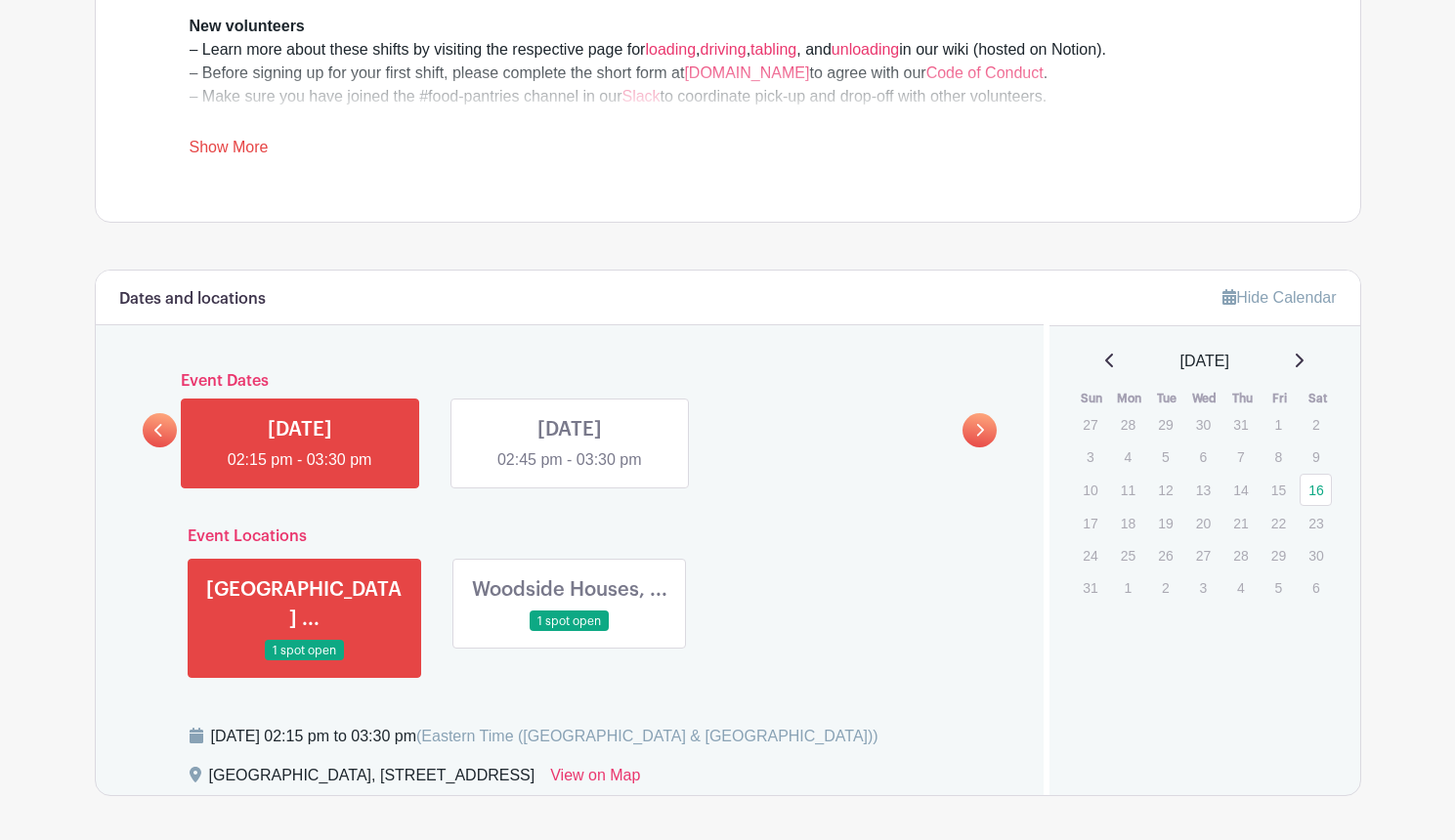
click at [570, 471] on link at bounding box center [570, 471] width 0 height 0
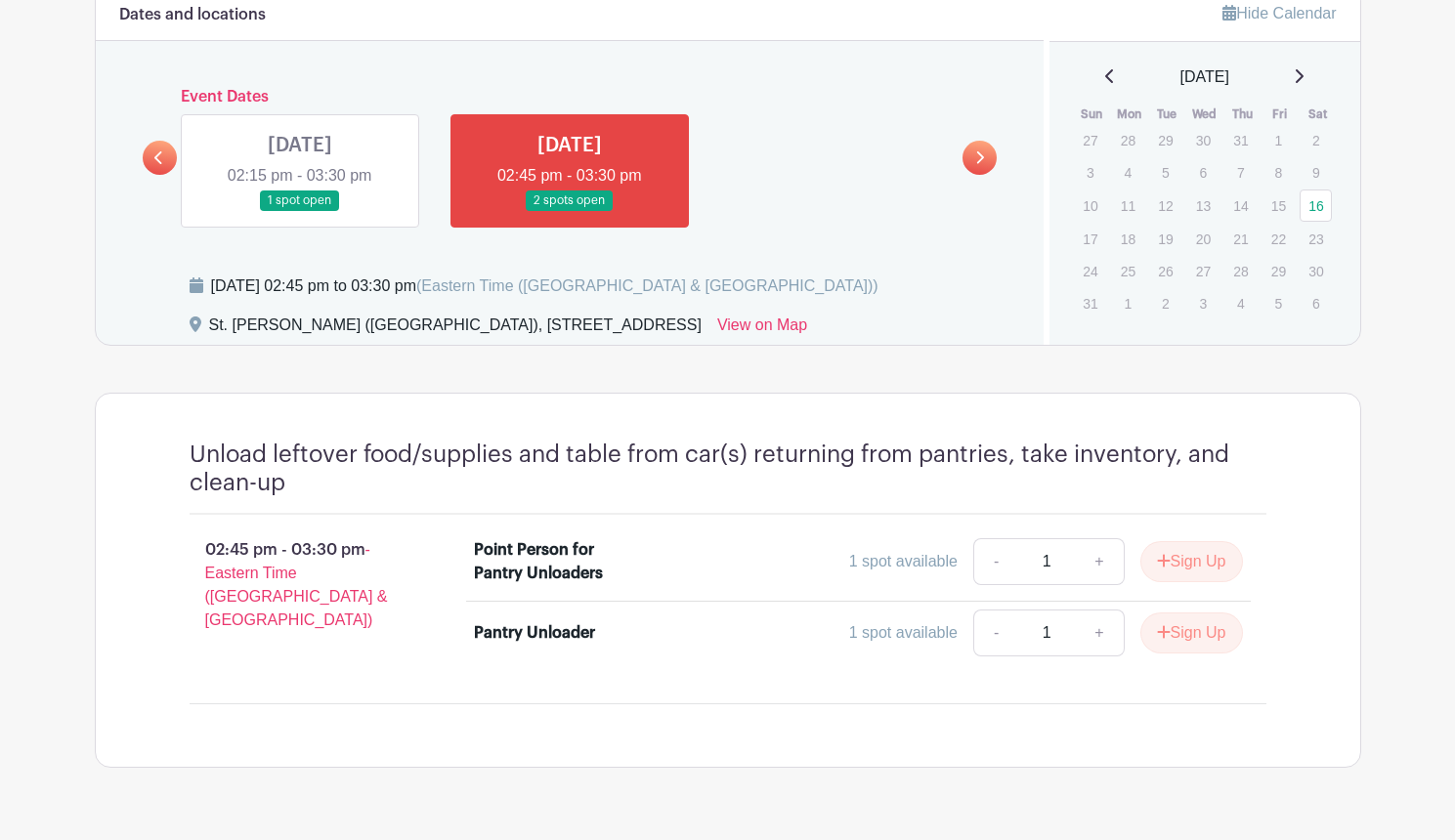
scroll to position [1062, 0]
click at [300, 210] on link at bounding box center [300, 210] width 0 height 0
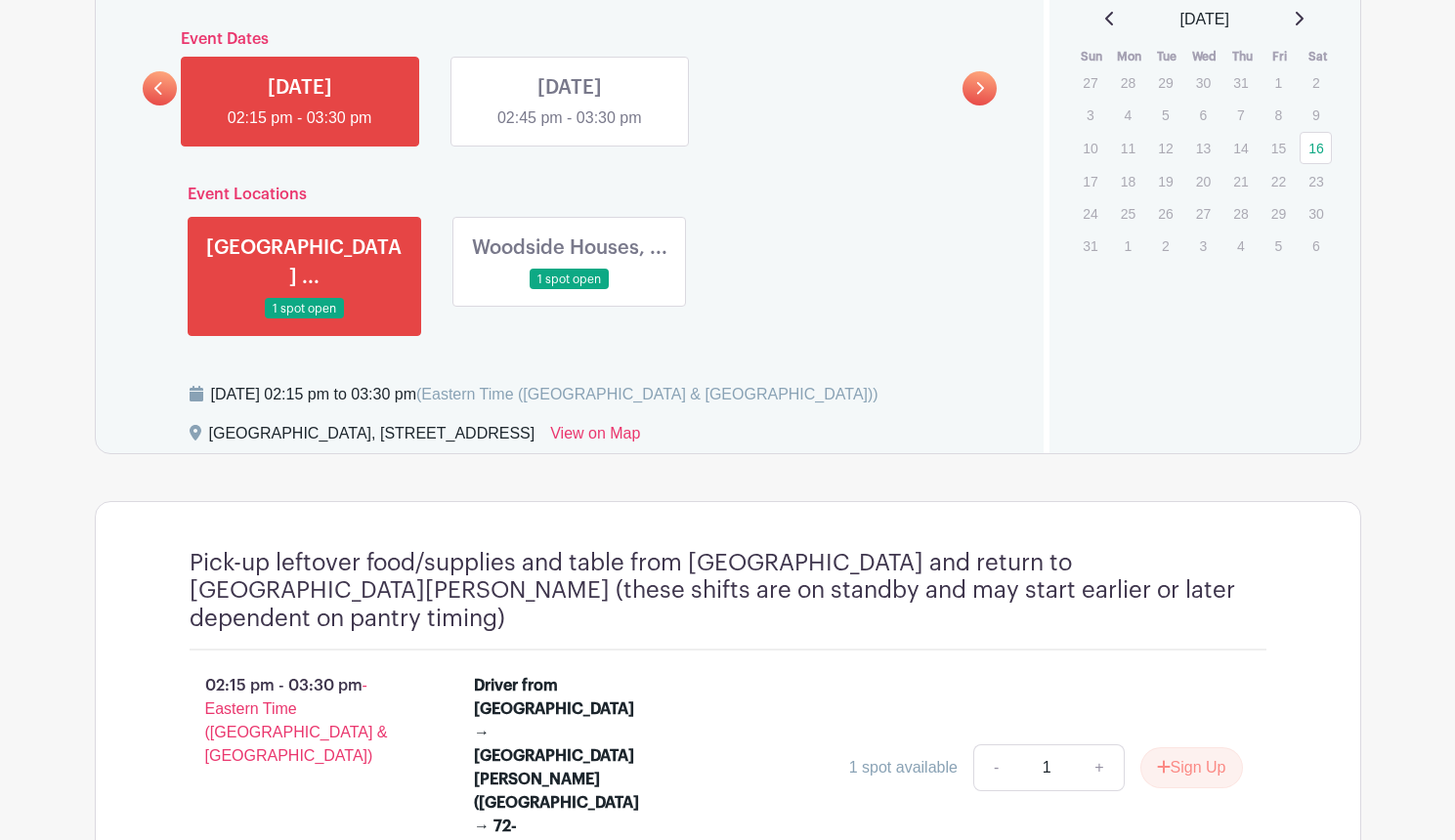
scroll to position [1103, 0]
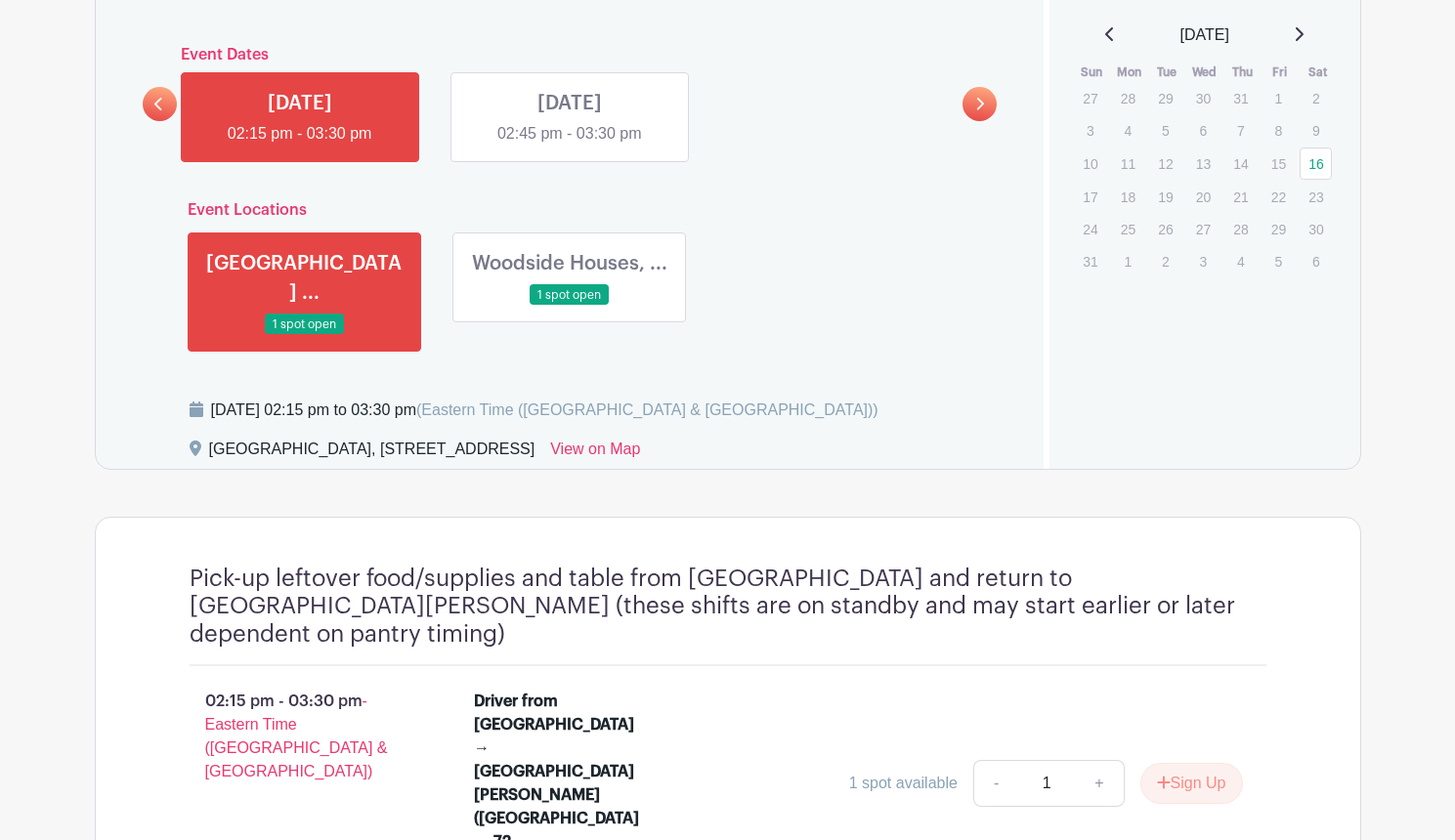
click at [153, 100] on link at bounding box center [159, 104] width 34 height 34
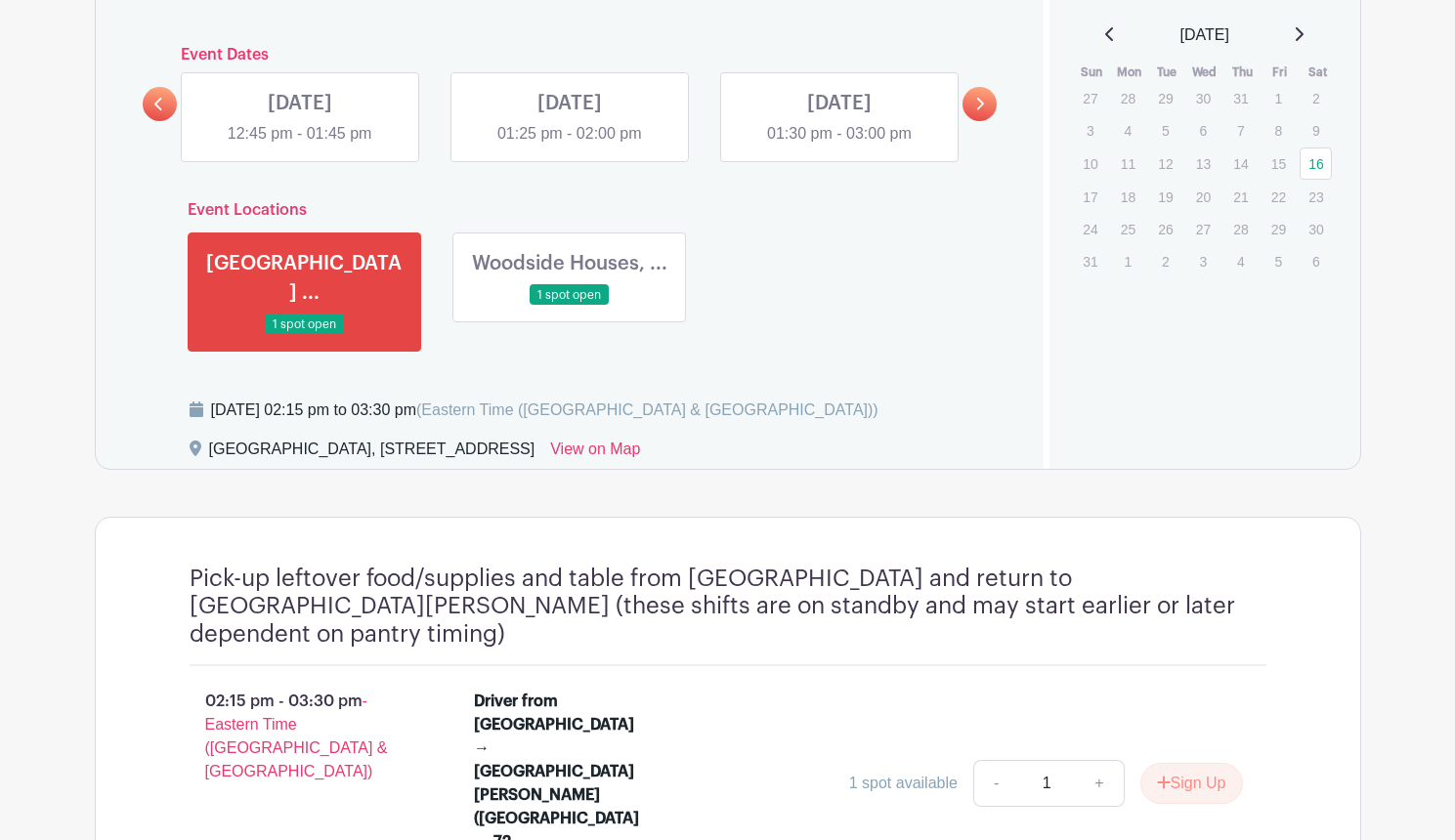
click at [839, 145] on link at bounding box center [839, 145] width 0 height 0
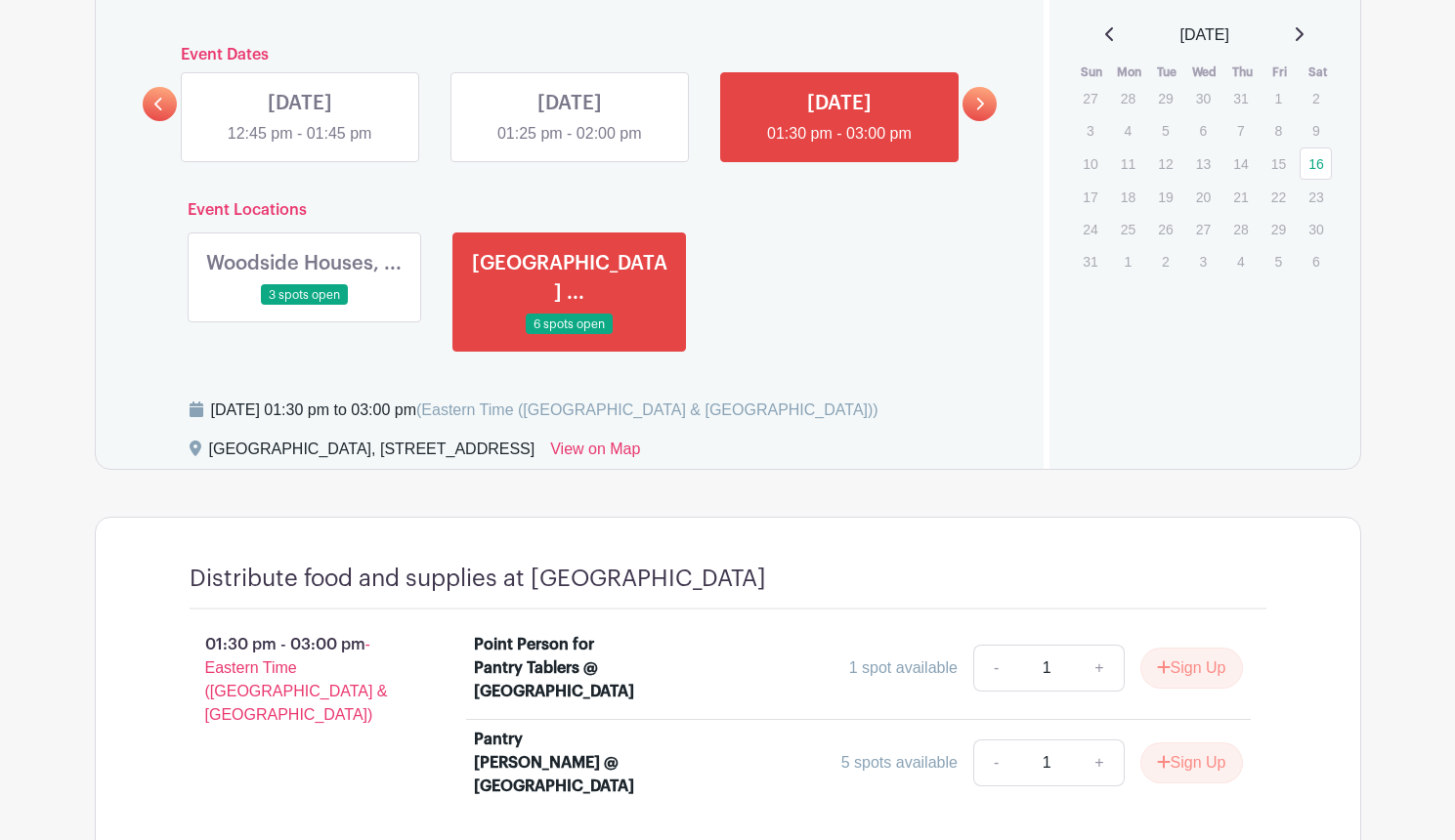
click at [570, 145] on link at bounding box center [570, 145] width 0 height 0
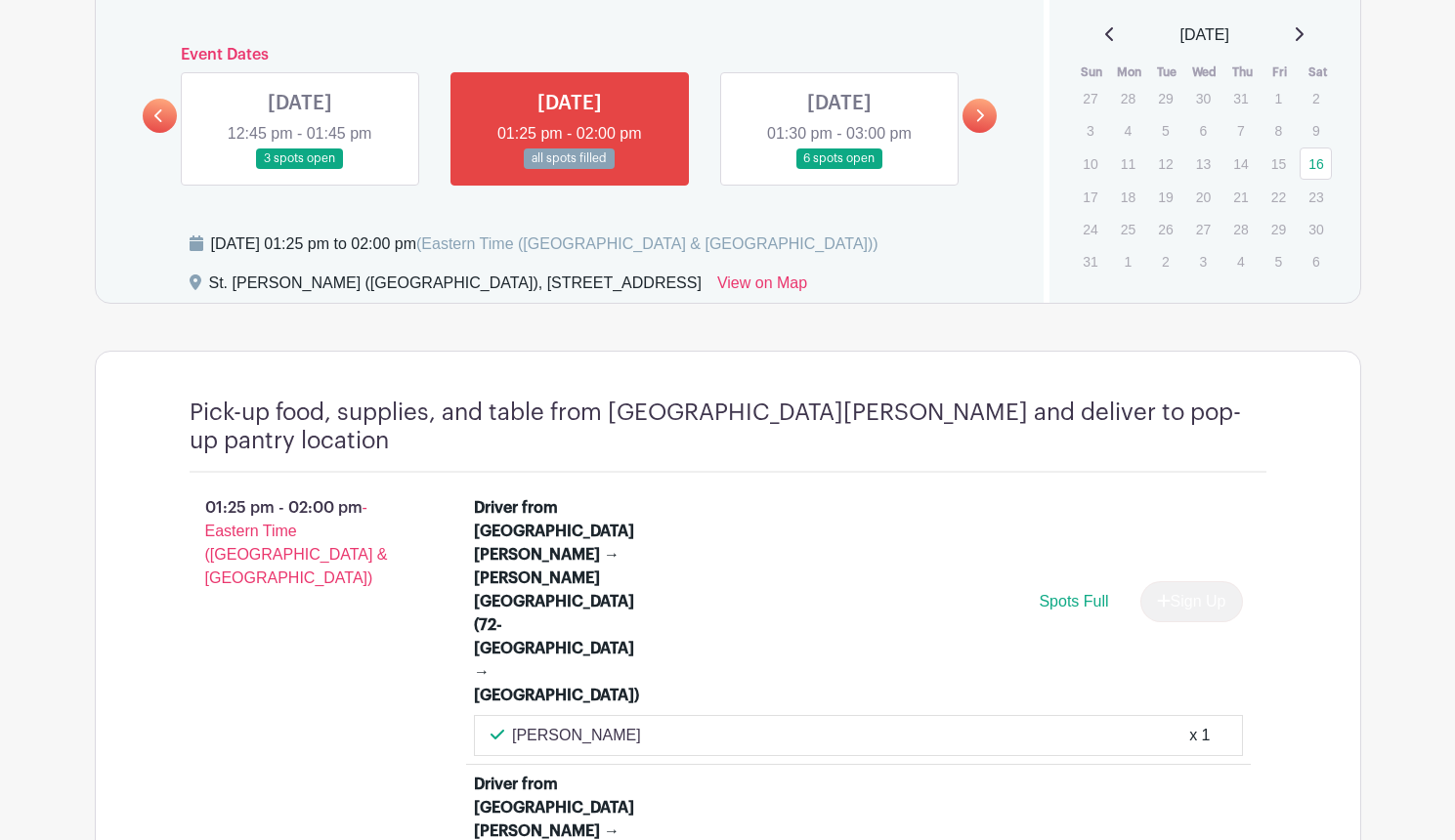
click at [839, 169] on link at bounding box center [839, 169] width 0 height 0
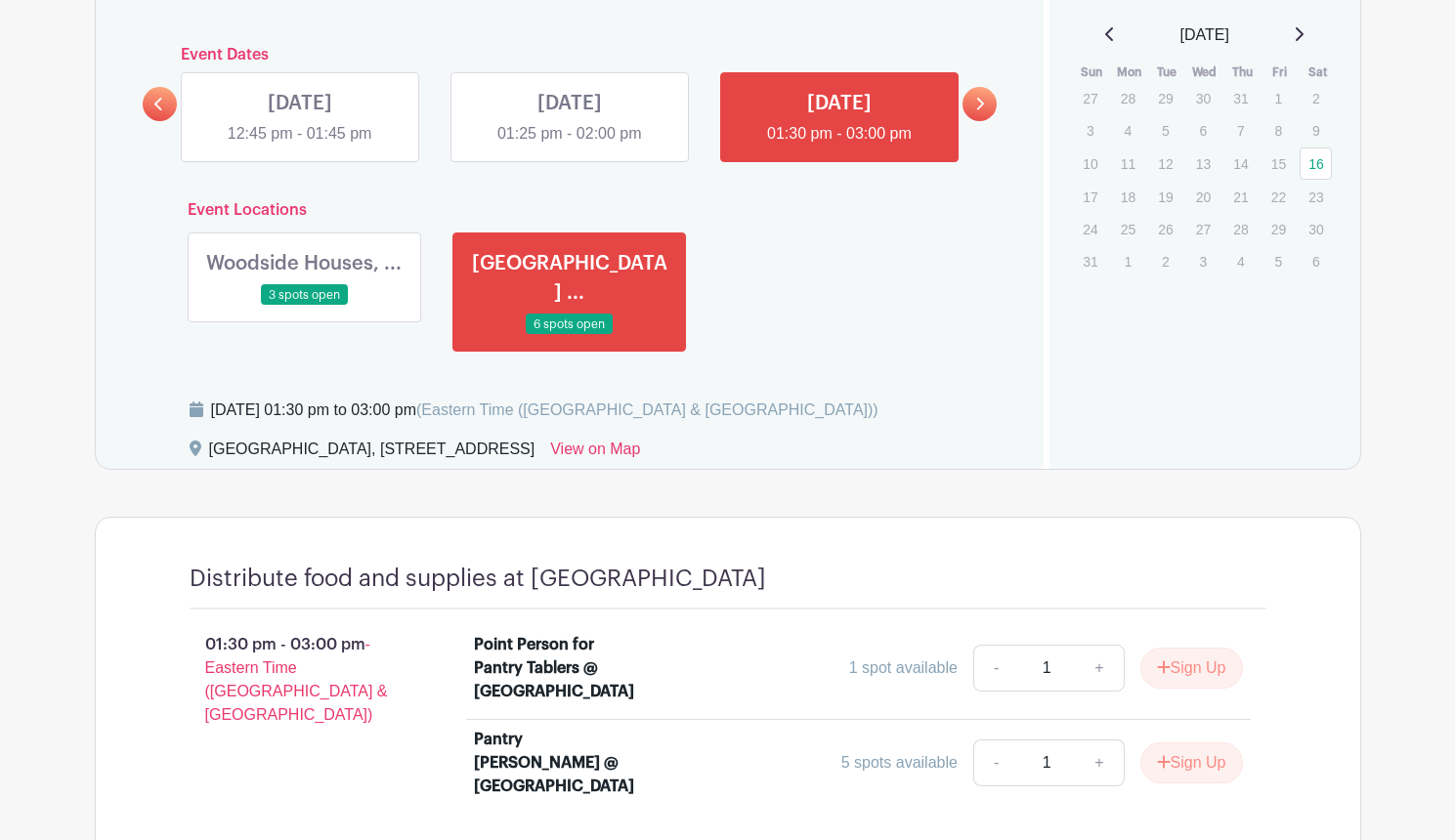
click at [304, 306] on link at bounding box center [304, 306] width 0 height 0
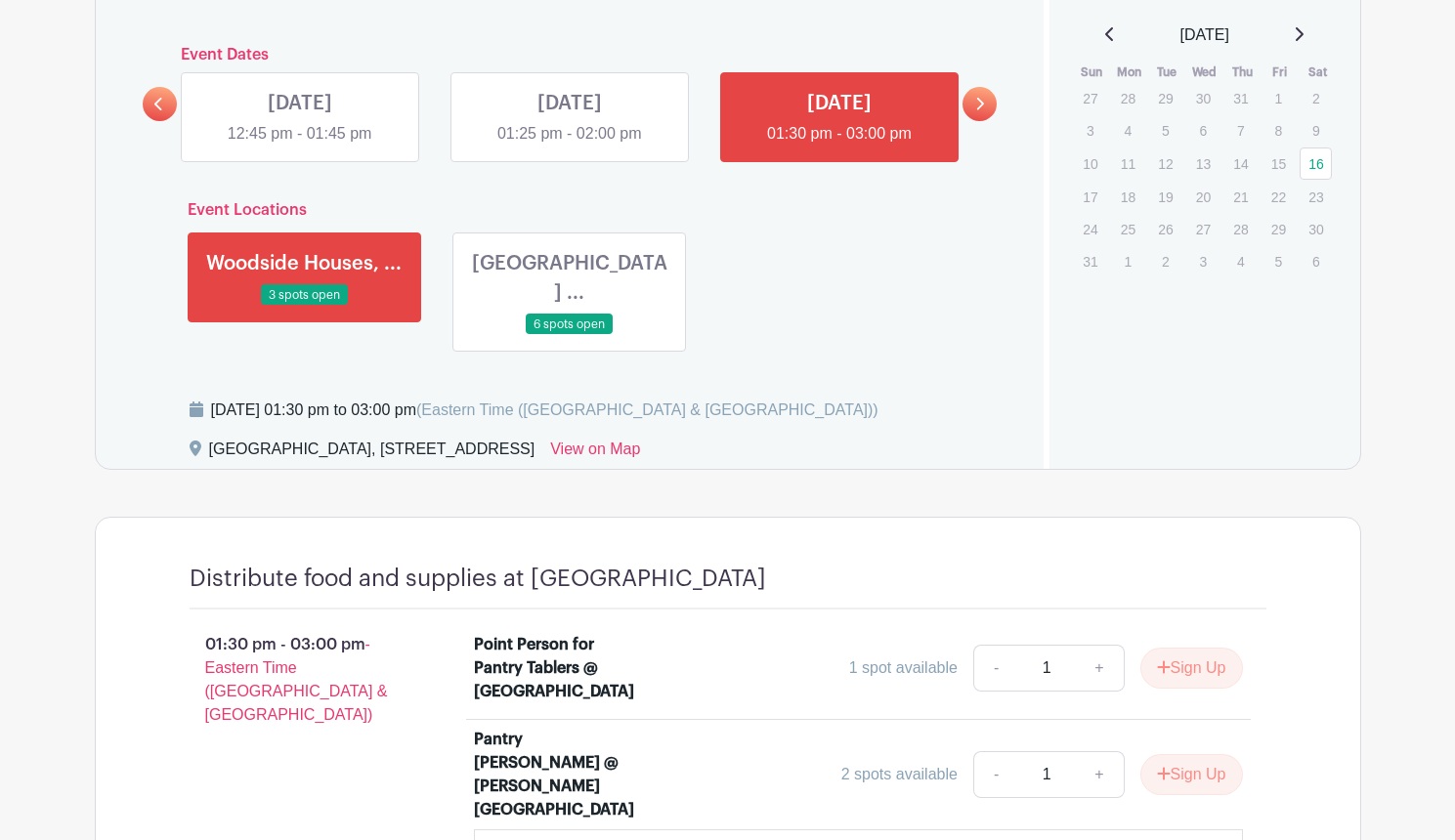
click at [570, 335] on link at bounding box center [570, 335] width 0 height 0
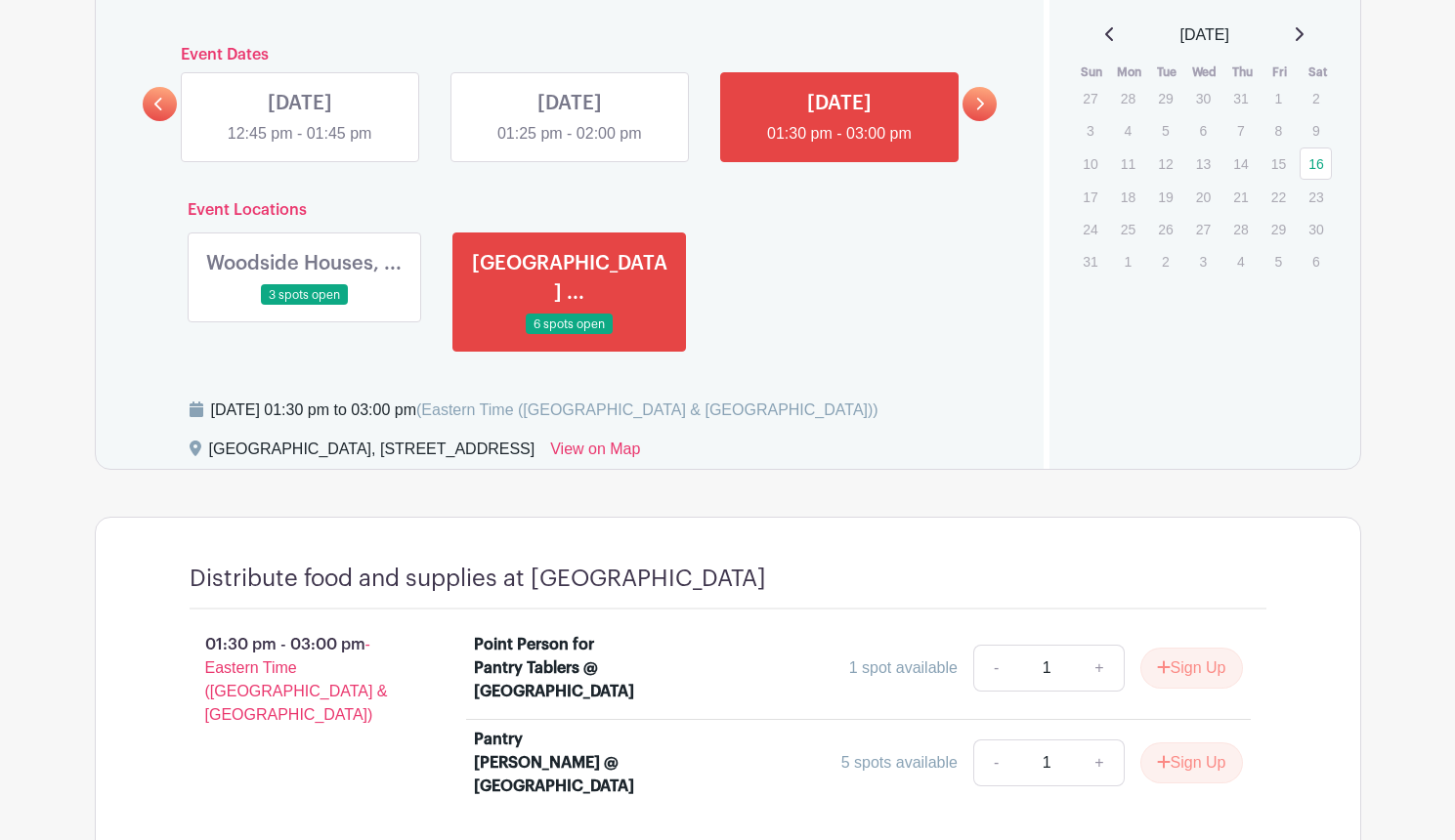
click at [304, 306] on link at bounding box center [304, 306] width 0 height 0
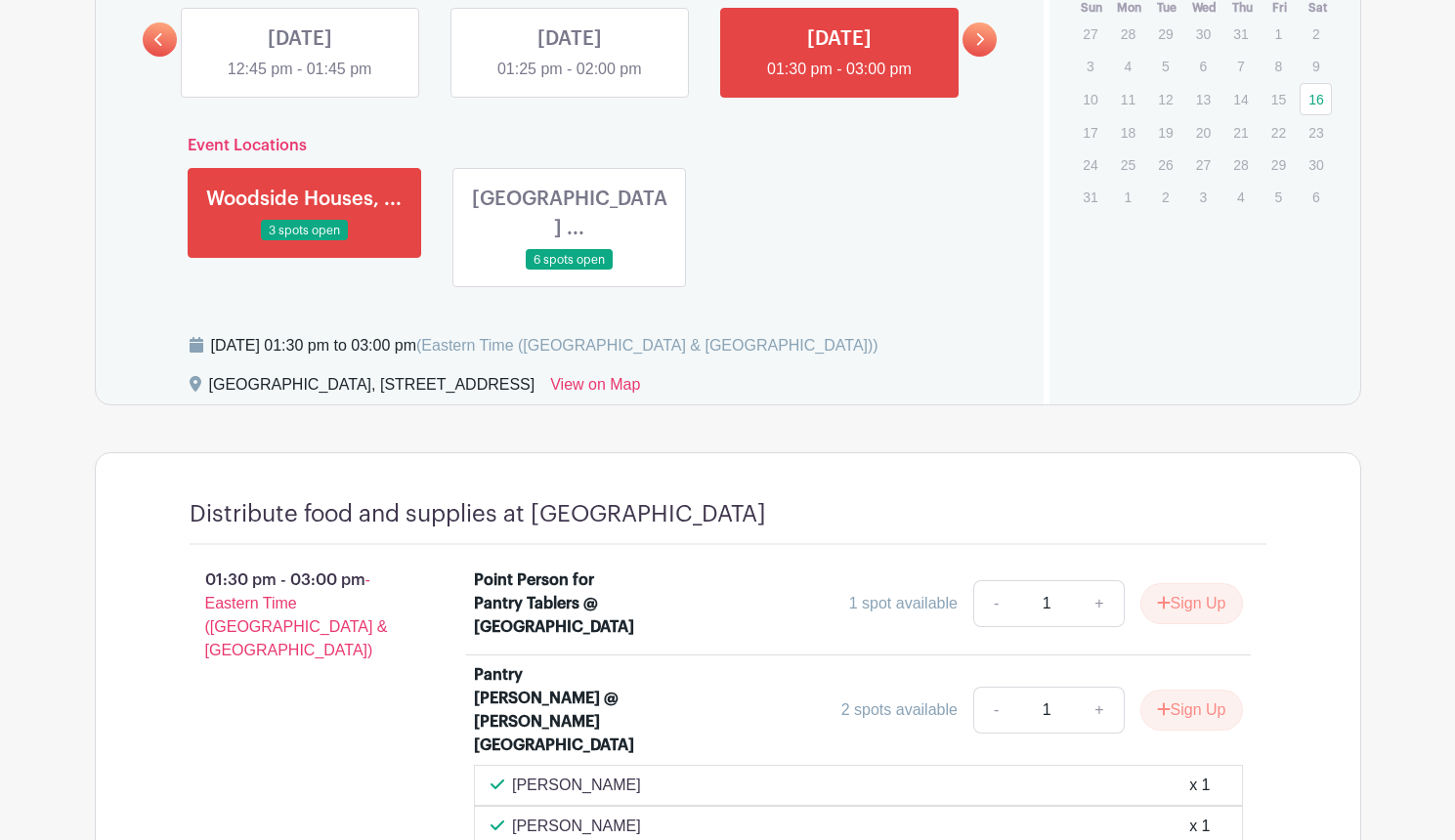
scroll to position [1170, 0]
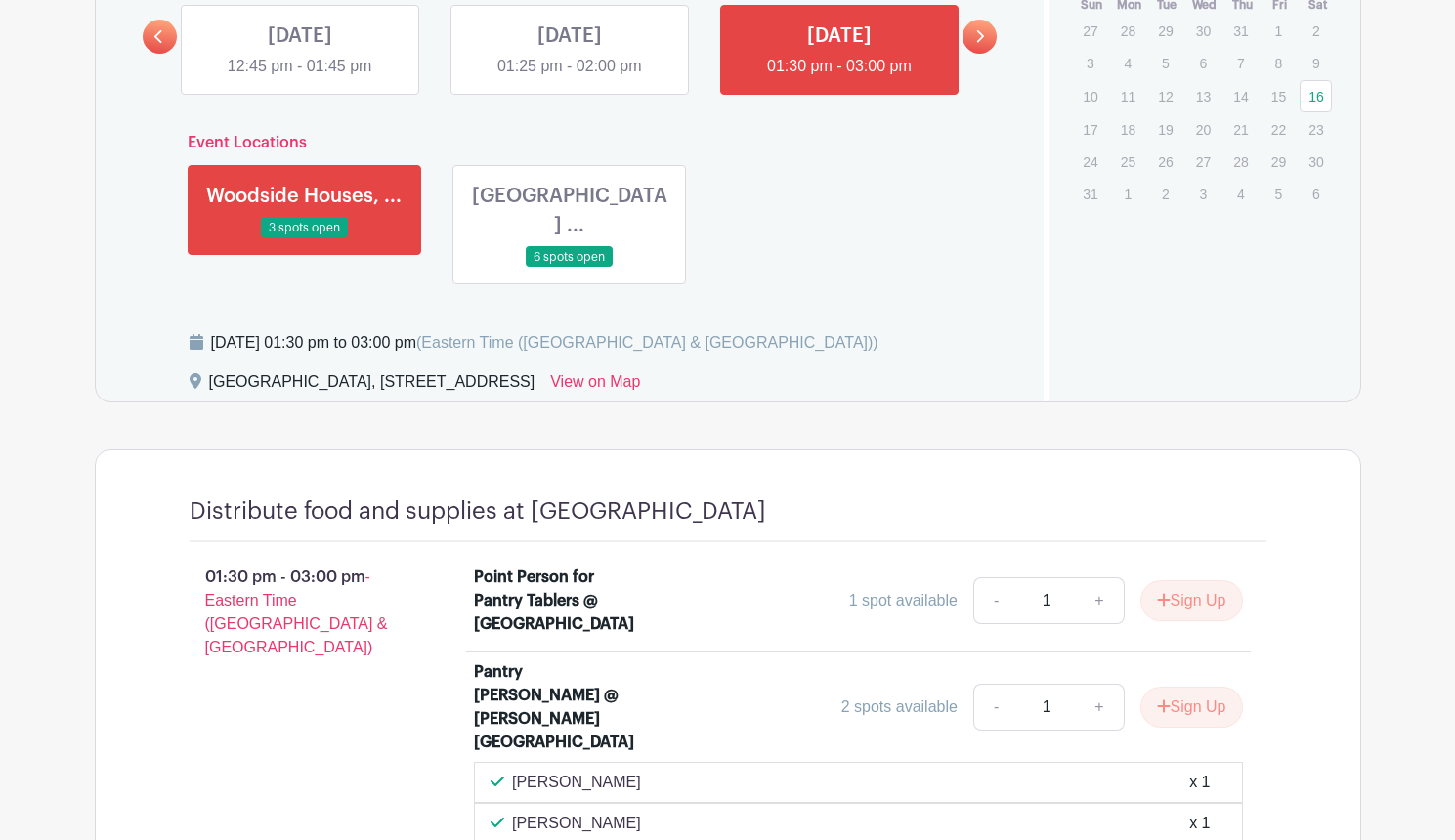
click at [570, 268] on link at bounding box center [570, 268] width 0 height 0
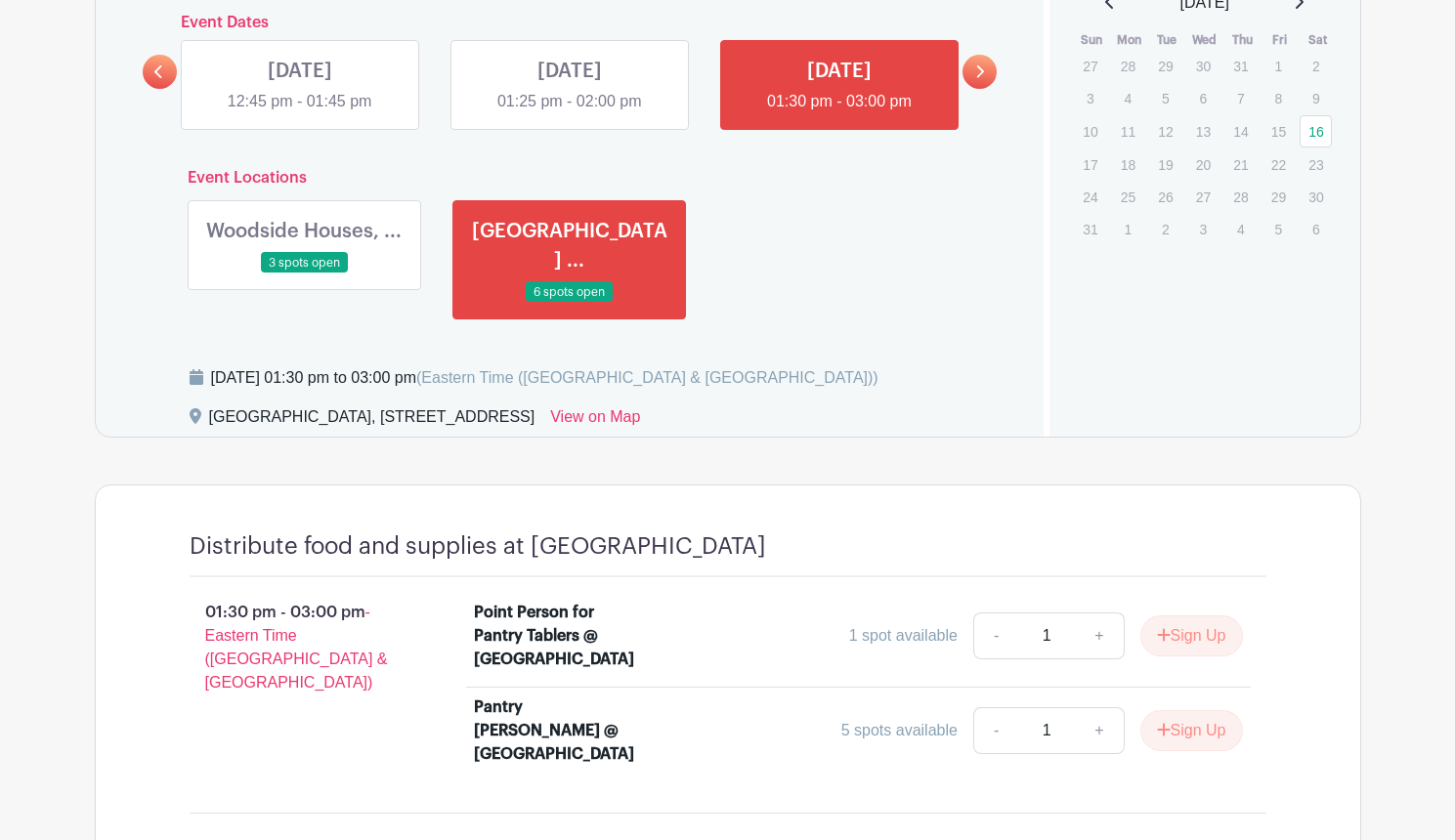
scroll to position [1136, 0]
click at [300, 113] on link at bounding box center [300, 113] width 0 height 0
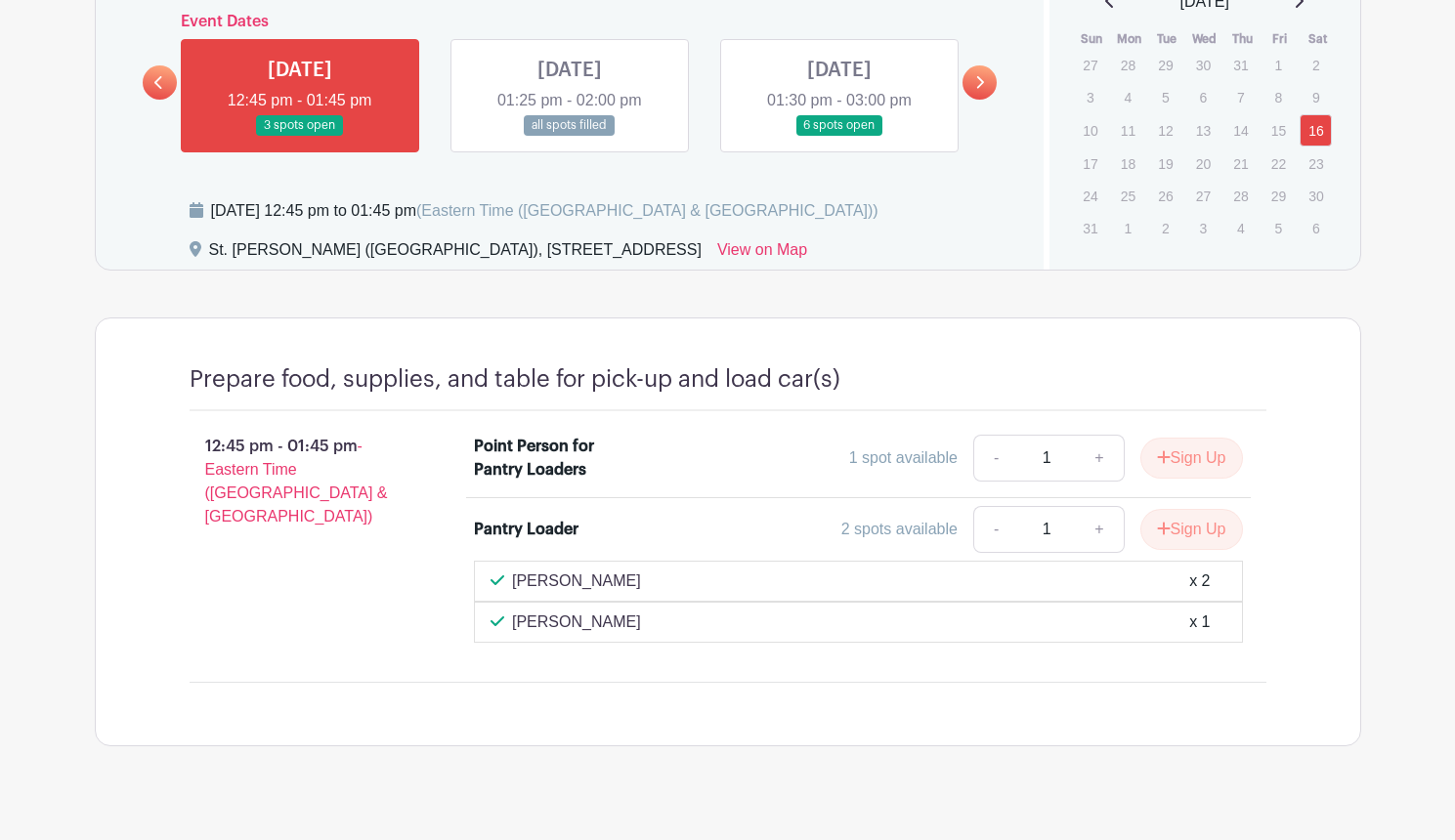
click at [156, 87] on icon at bounding box center [158, 82] width 9 height 15
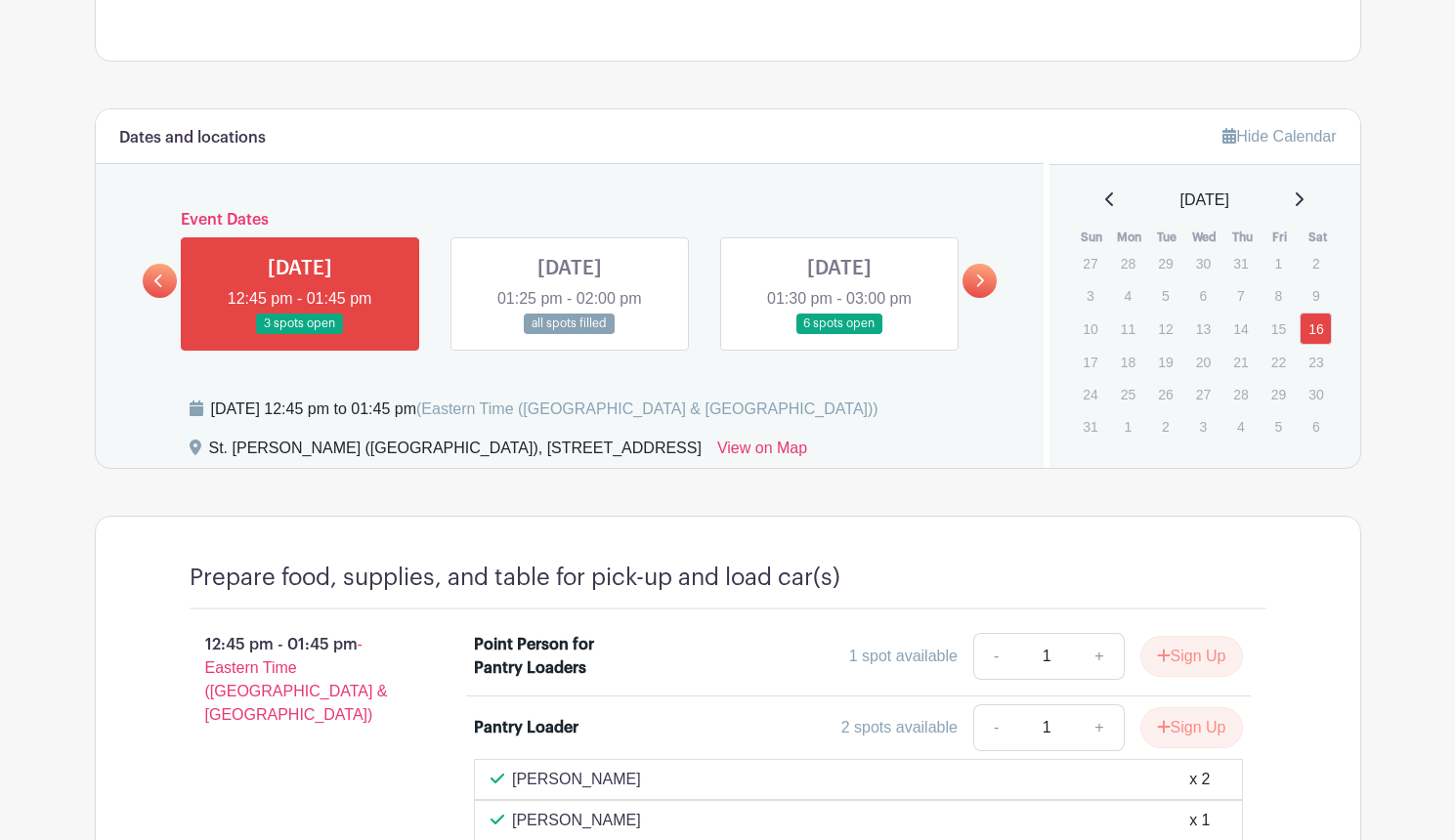
scroll to position [886, 0]
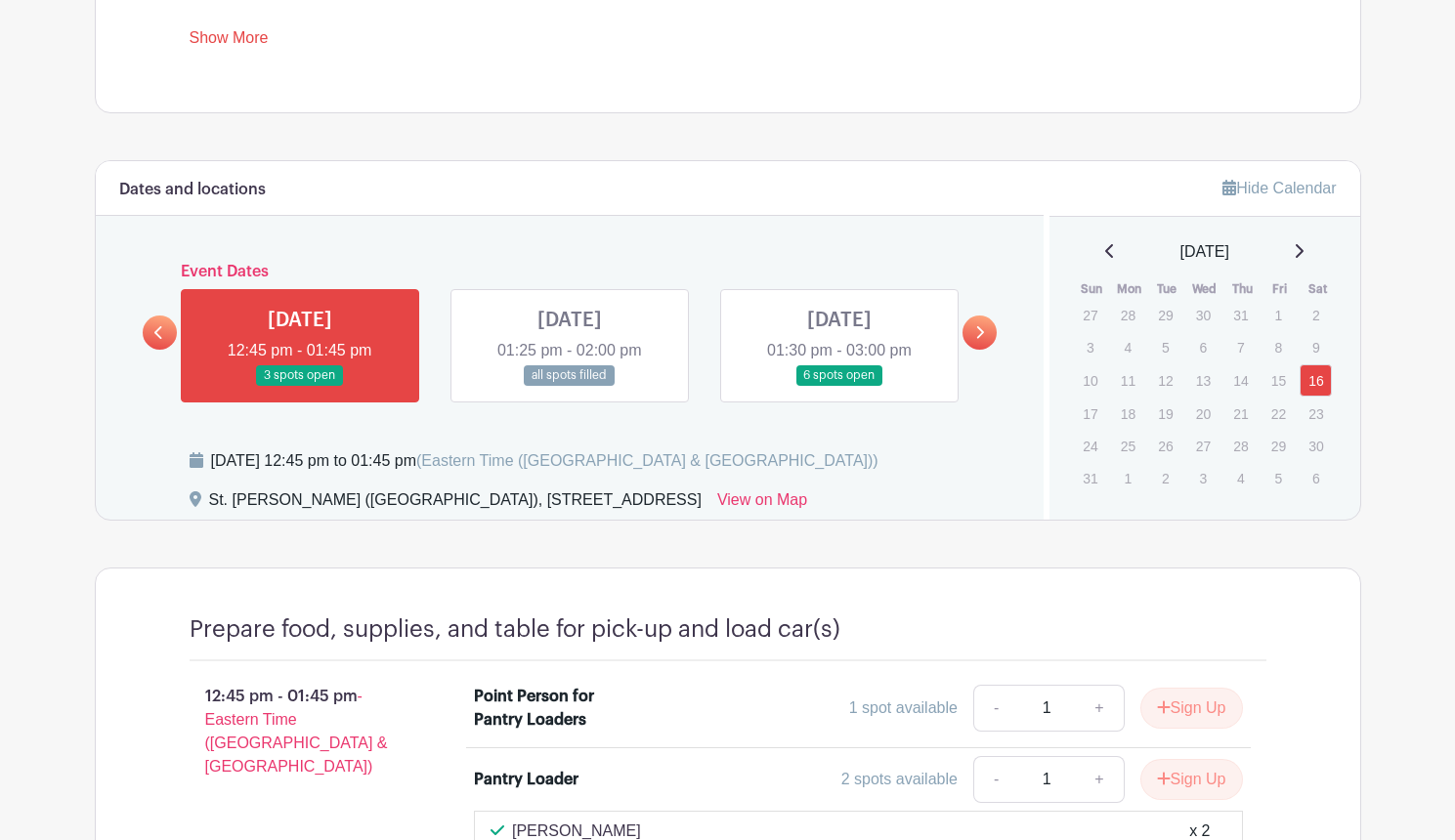
click at [570, 386] on link at bounding box center [570, 386] width 0 height 0
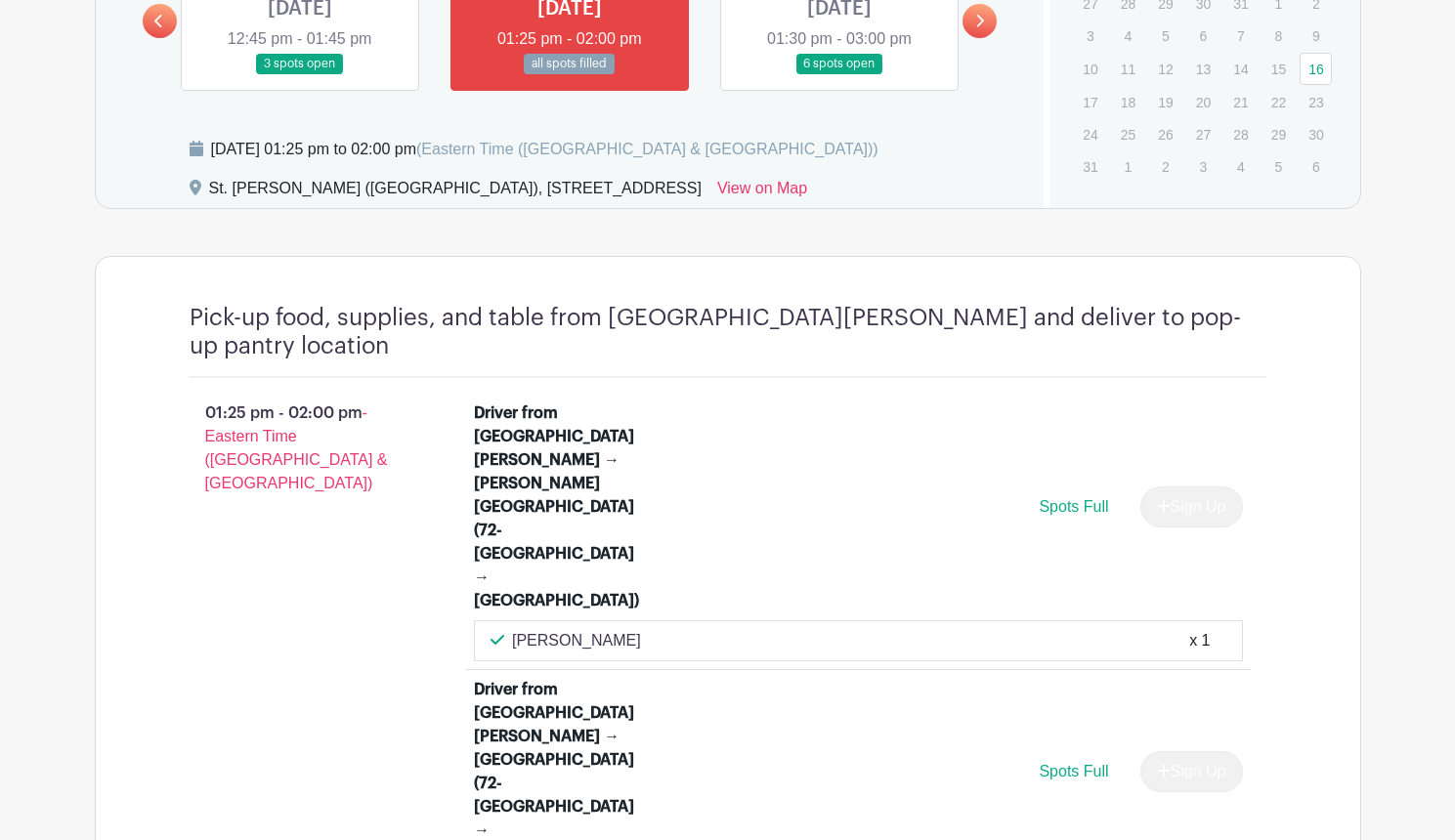
scroll to position [1212, 0]
